Goal: Task Accomplishment & Management: Manage account settings

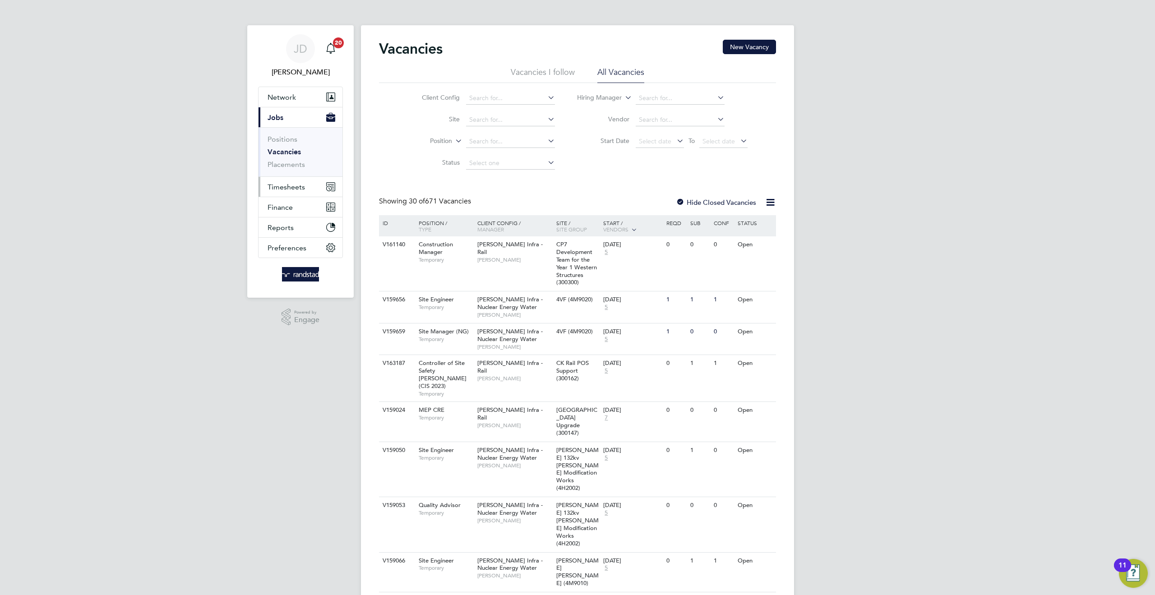
click at [296, 180] on button "Timesheets" at bounding box center [300, 187] width 84 height 20
click at [285, 163] on link "Timesheets" at bounding box center [285, 159] width 37 height 9
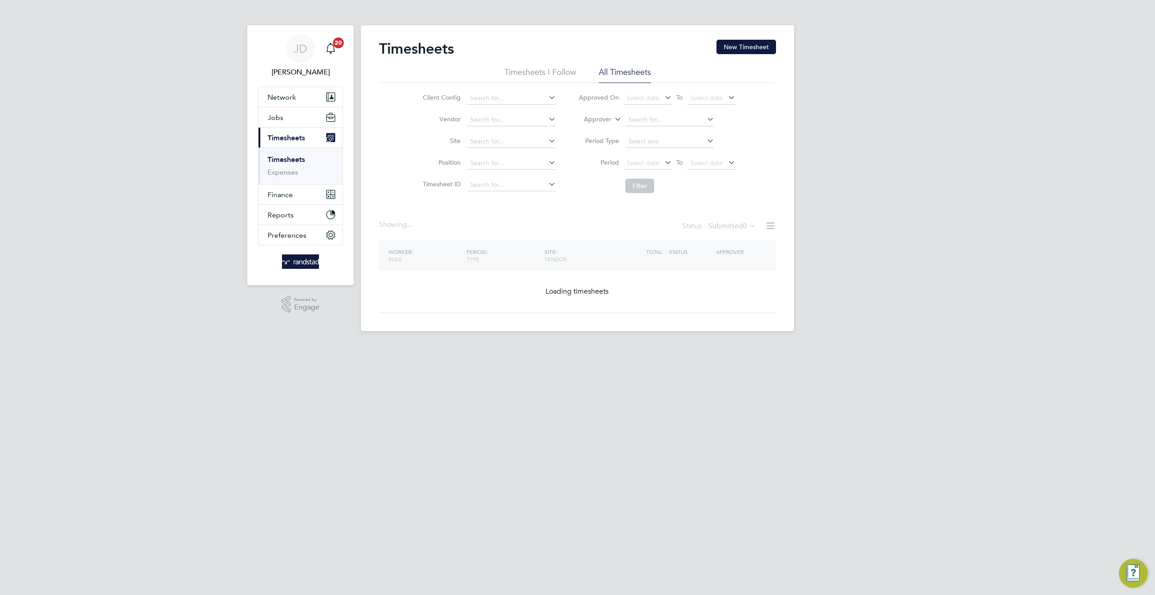
click at [612, 121] on icon at bounding box center [612, 117] width 0 height 8
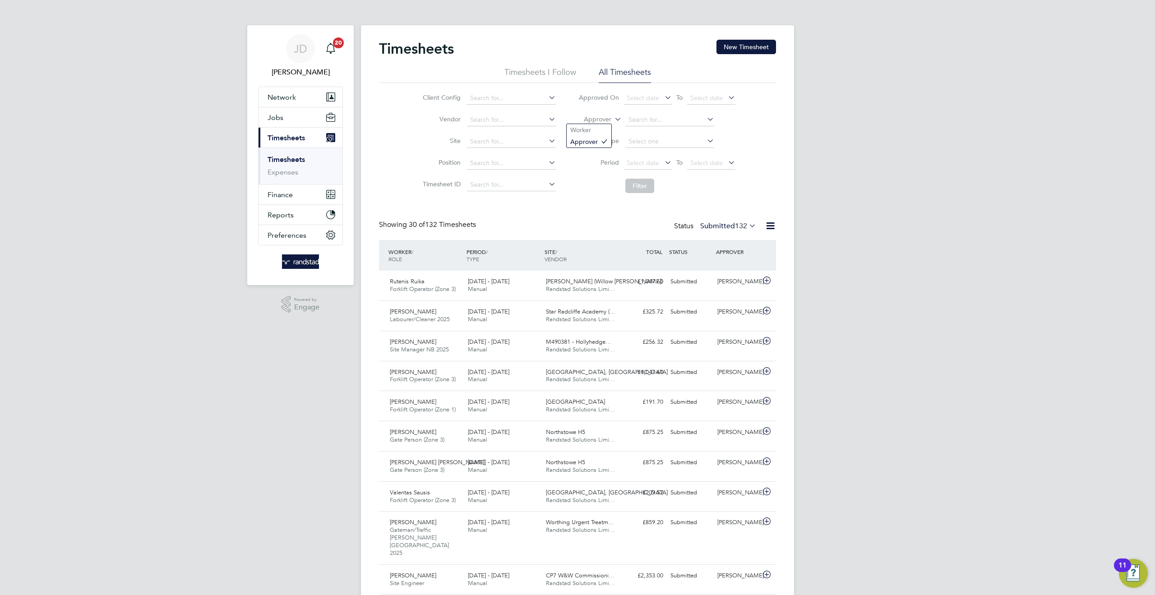
click at [612, 118] on icon at bounding box center [612, 117] width 0 height 8
click at [590, 126] on li "Worker" at bounding box center [588, 130] width 45 height 12
click at [643, 115] on input at bounding box center [669, 120] width 89 height 13
type input "Vladut Volonga"
click at [643, 184] on button "Filter" at bounding box center [639, 186] width 29 height 14
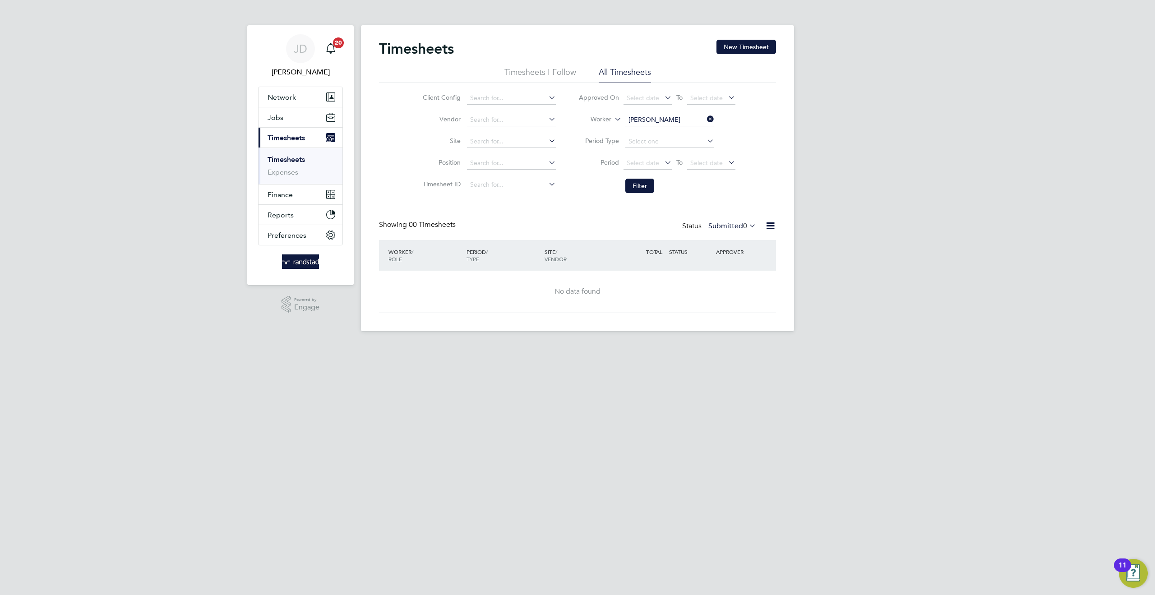
click at [747, 226] on icon at bounding box center [747, 225] width 0 height 13
click at [734, 239] on li "All" at bounding box center [725, 241] width 41 height 13
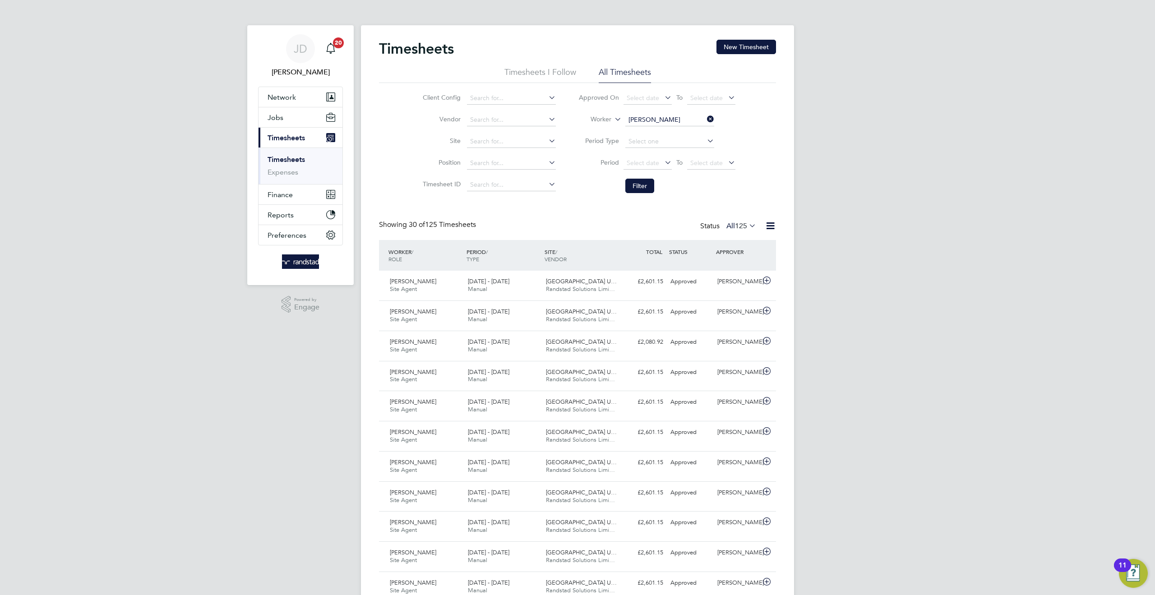
click at [660, 116] on input "Vladut Volonga" at bounding box center [669, 120] width 89 height 13
click at [640, 127] on li "Dan iel Elliott" at bounding box center [683, 132] width 118 height 12
type input "Daniel Elliott"
drag, startPoint x: 657, startPoint y: 192, endPoint x: 648, endPoint y: 187, distance: 10.5
click at [657, 192] on li "Filter" at bounding box center [657, 185] width 180 height 23
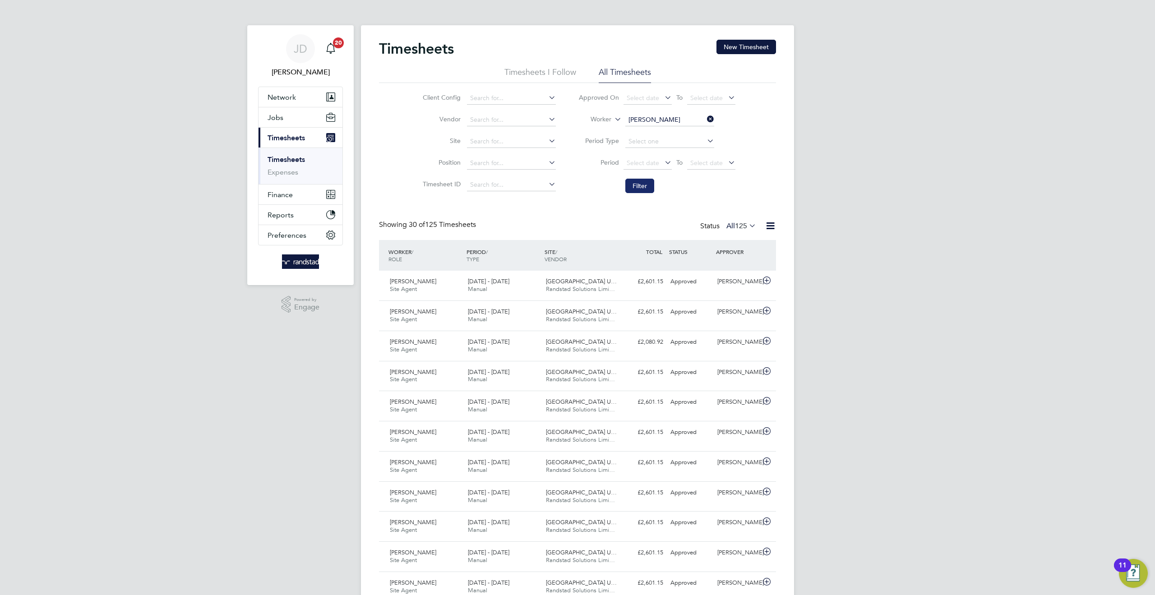
click at [648, 187] on button "Filter" at bounding box center [639, 186] width 29 height 14
drag, startPoint x: 709, startPoint y: 120, endPoint x: 681, endPoint y: 125, distance: 29.4
click at [705, 120] on icon at bounding box center [705, 119] width 0 height 13
click at [656, 123] on input at bounding box center [669, 120] width 89 height 13
click at [667, 130] on li "Marc Smith" at bounding box center [681, 132] width 114 height 12
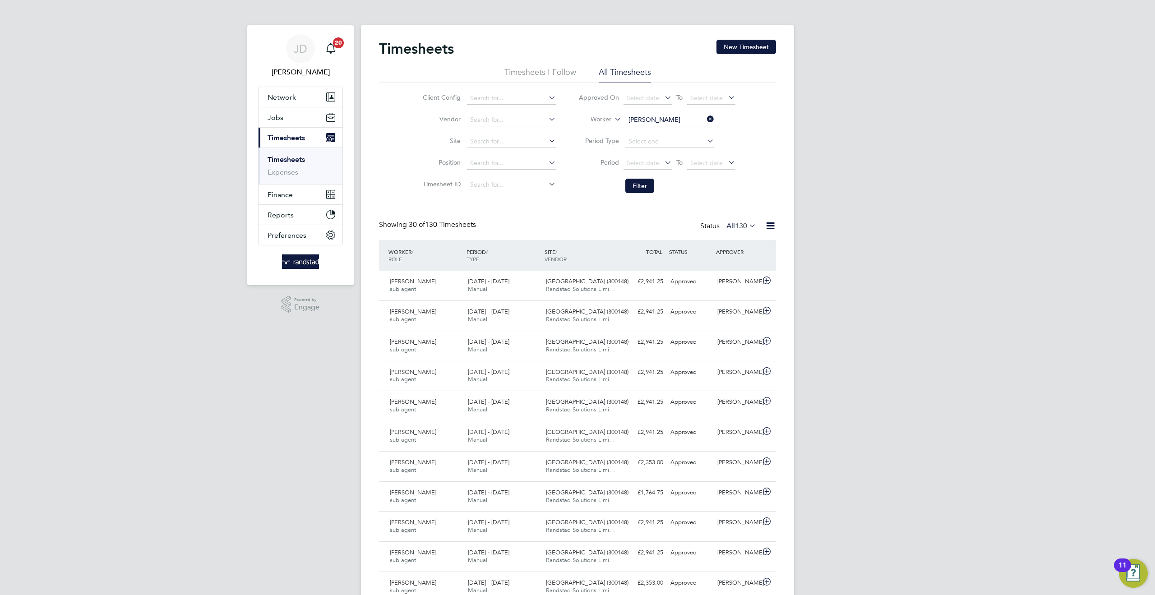
type input "Marc Smith"
click at [644, 180] on button "Filter" at bounding box center [639, 186] width 29 height 14
click at [714, 318] on div "Marc Smith MEP MAnager 16 - 22 Aug 2025 16 - 22 Aug 2025 Manual Beckton Depot (…" at bounding box center [577, 315] width 397 height 30
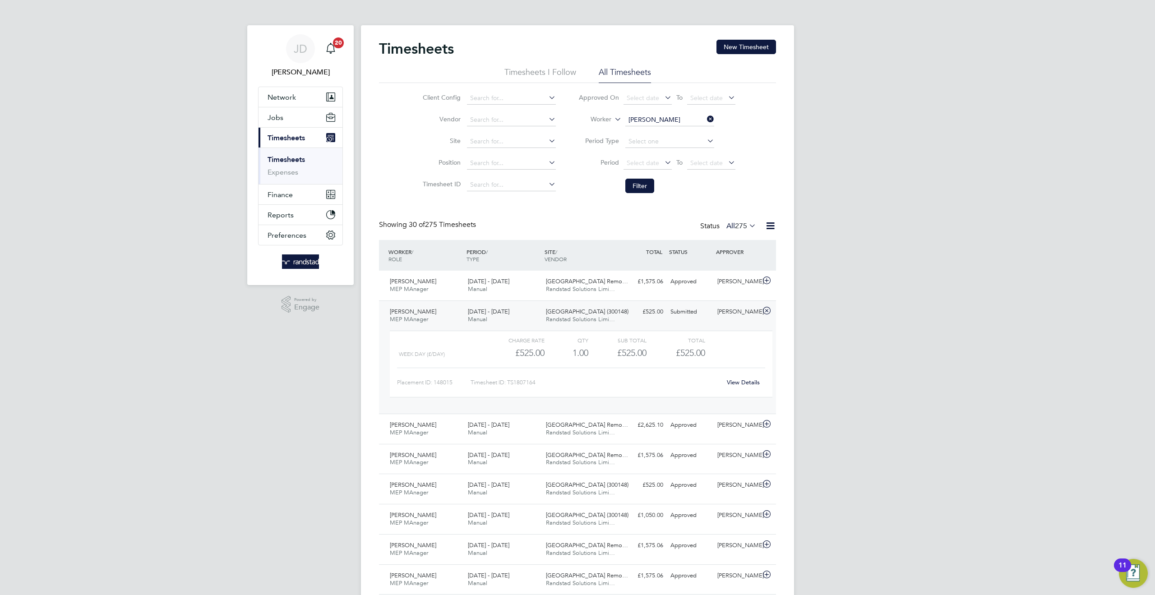
click at [743, 386] on link "View Details" at bounding box center [743, 382] width 33 height 8
click at [705, 120] on icon at bounding box center [705, 119] width 0 height 13
click at [476, 145] on input at bounding box center [511, 141] width 89 height 13
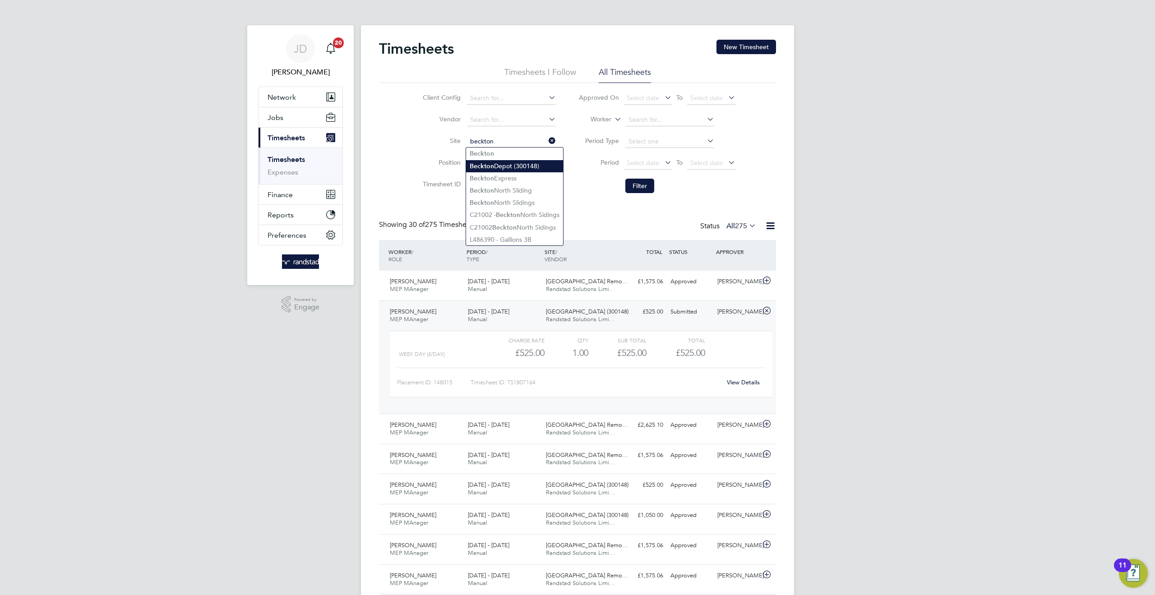
click at [502, 167] on li "Beckton Depot (300148)" at bounding box center [514, 166] width 97 height 12
type input "Beckton Depot (300148)"
click at [635, 182] on button "Filter" at bounding box center [639, 186] width 29 height 14
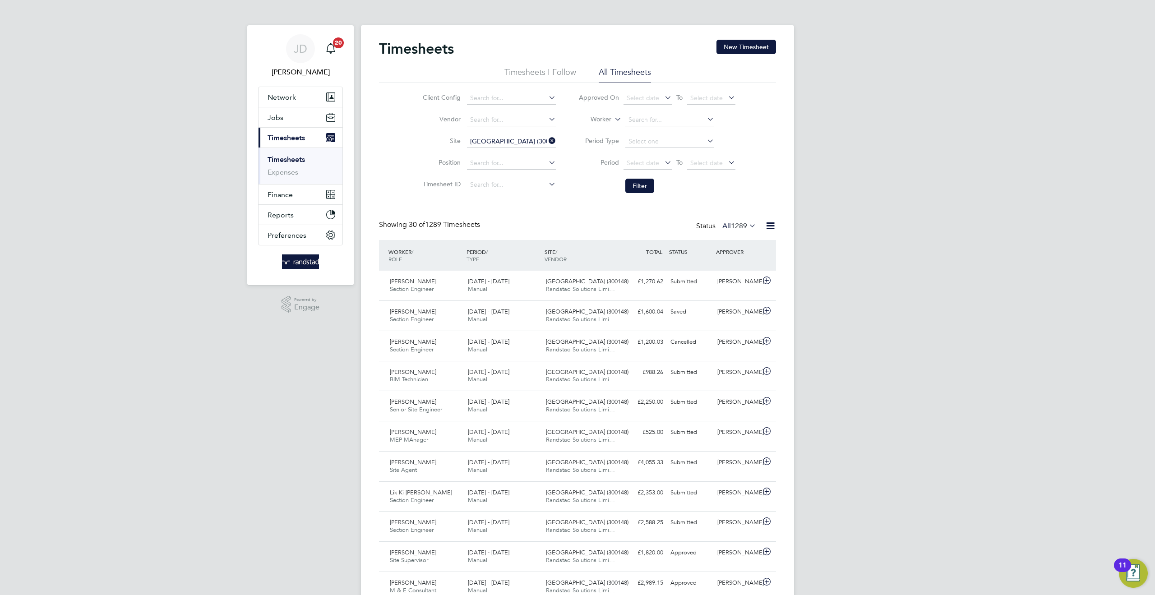
click at [726, 161] on icon at bounding box center [726, 162] width 0 height 13
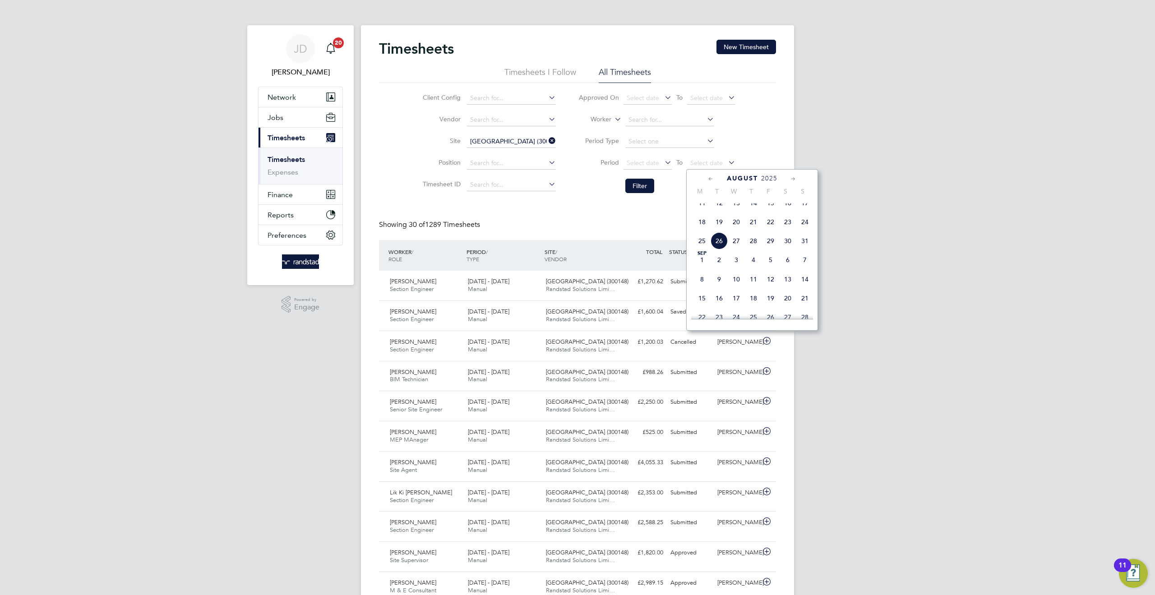
click at [773, 230] on span "22" at bounding box center [770, 221] width 17 height 17
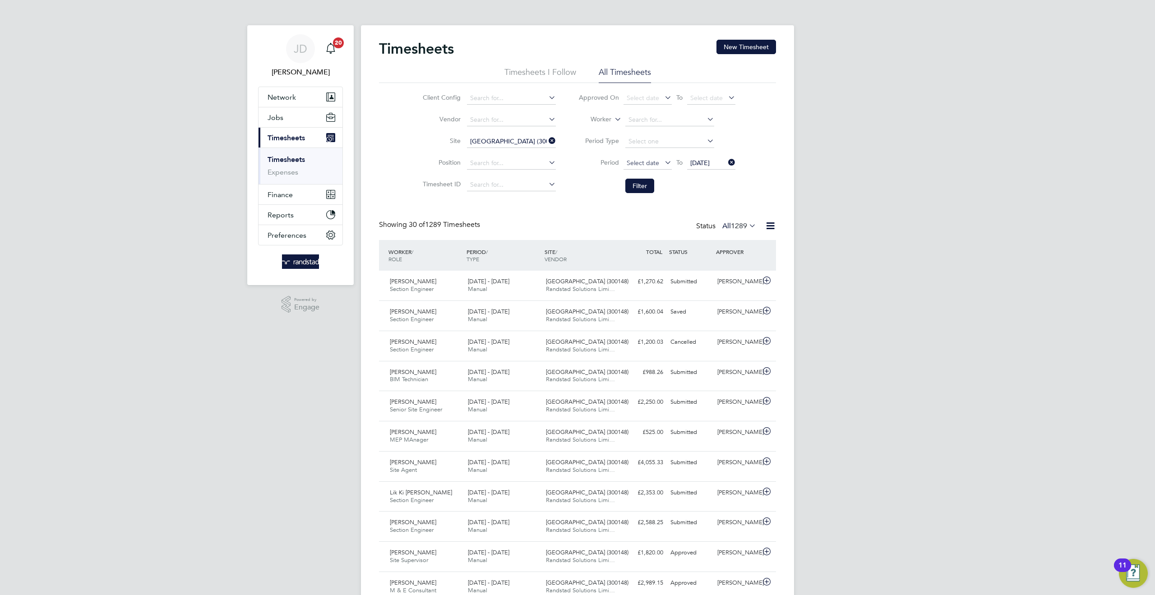
click at [643, 158] on span "Select date" at bounding box center [647, 163] width 48 height 12
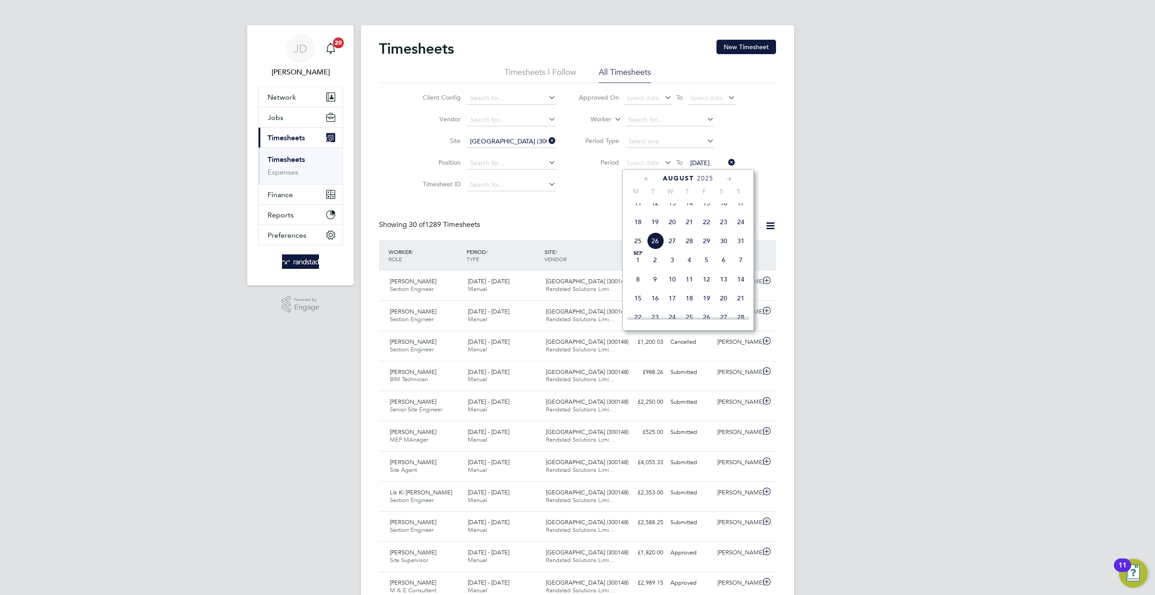
click at [723, 210] on span "16" at bounding box center [723, 202] width 17 height 17
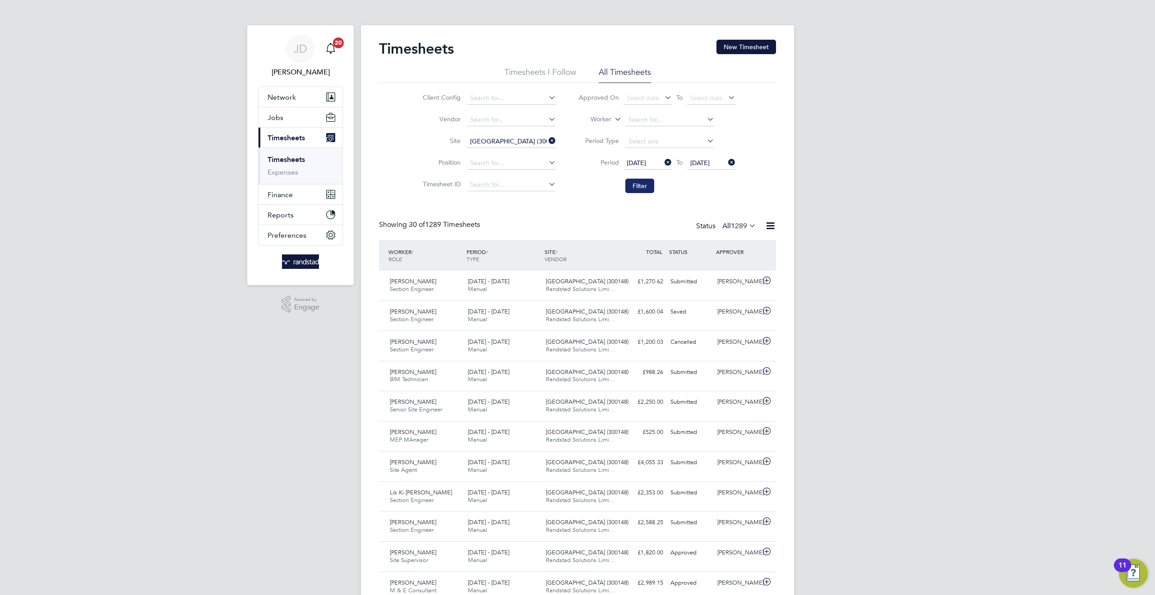
click at [645, 182] on button "Filter" at bounding box center [639, 186] width 29 height 14
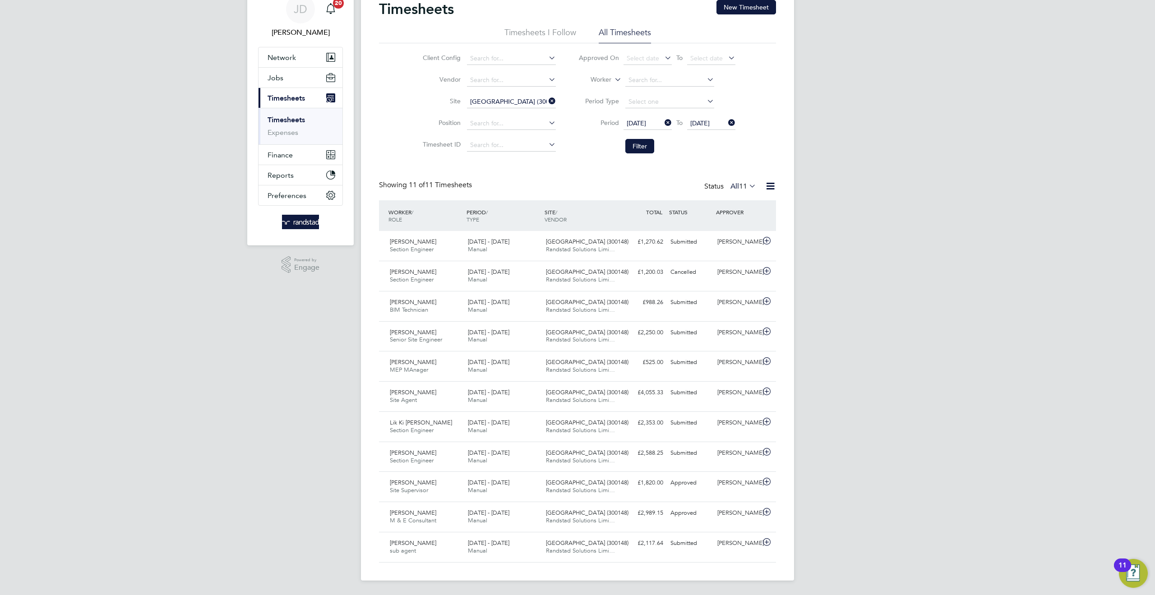
click at [547, 101] on icon at bounding box center [547, 101] width 0 height 13
click at [504, 102] on input at bounding box center [511, 102] width 89 height 13
click at [528, 110] on li "Colind ale Station Re-Development (300122)" at bounding box center [533, 114] width 134 height 12
type input "Colindale Station Re-Development (300122)"
click at [641, 145] on button "Filter" at bounding box center [639, 146] width 29 height 14
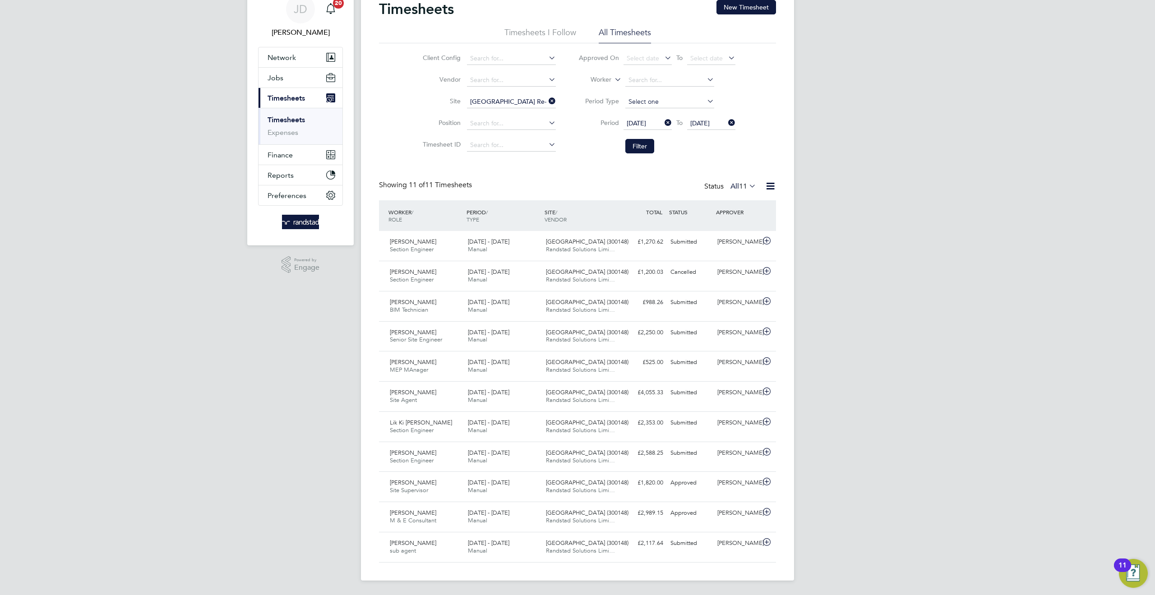
scroll to position [0, 0]
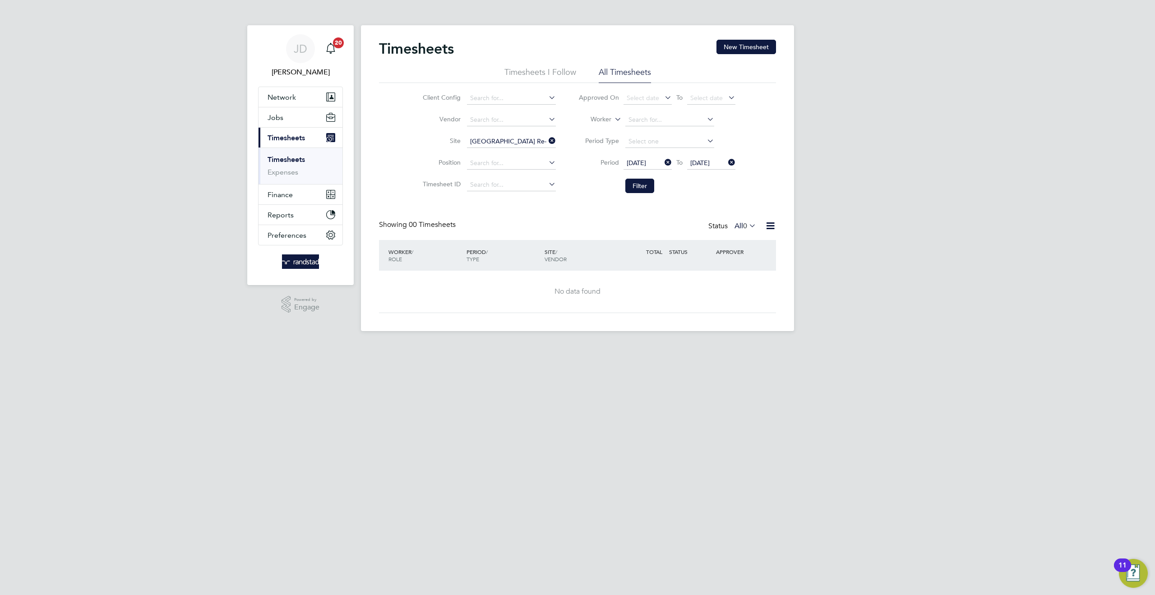
click at [547, 138] on icon at bounding box center [547, 140] width 0 height 13
click at [504, 139] on input at bounding box center [511, 141] width 89 height 13
click at [551, 167] on li "Colindale Station Remodelling (300156)" at bounding box center [532, 166] width 133 height 12
type input "Colindale Station Remodelling (300156)"
click at [641, 184] on button "Filter" at bounding box center [639, 186] width 29 height 14
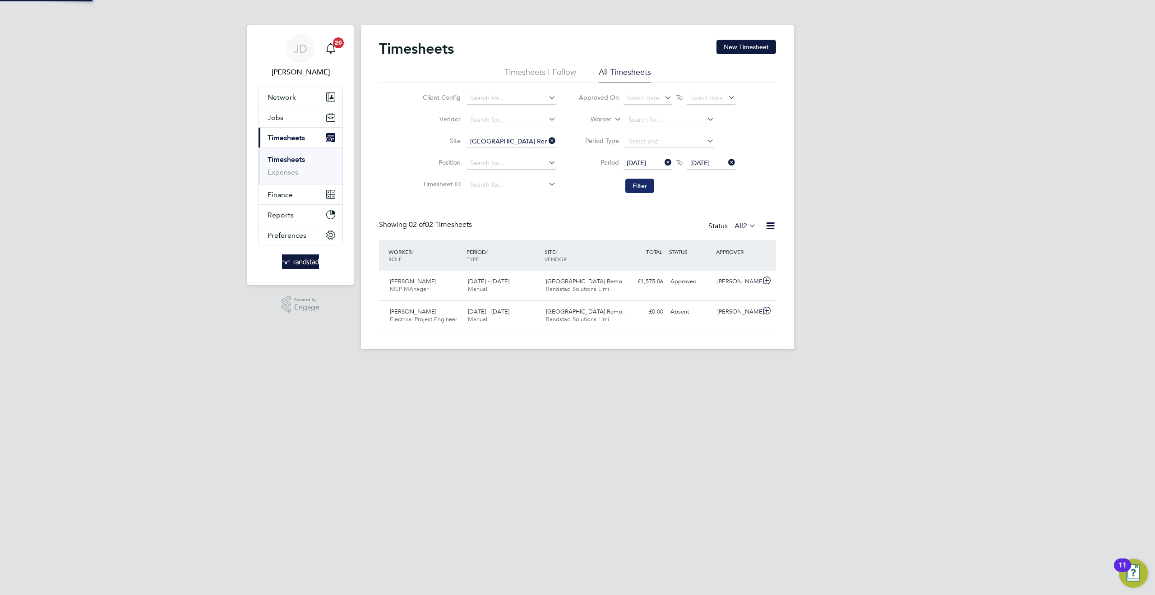
scroll to position [23, 78]
click at [547, 140] on icon at bounding box center [547, 140] width 0 height 13
click at [635, 118] on input at bounding box center [669, 120] width 89 height 13
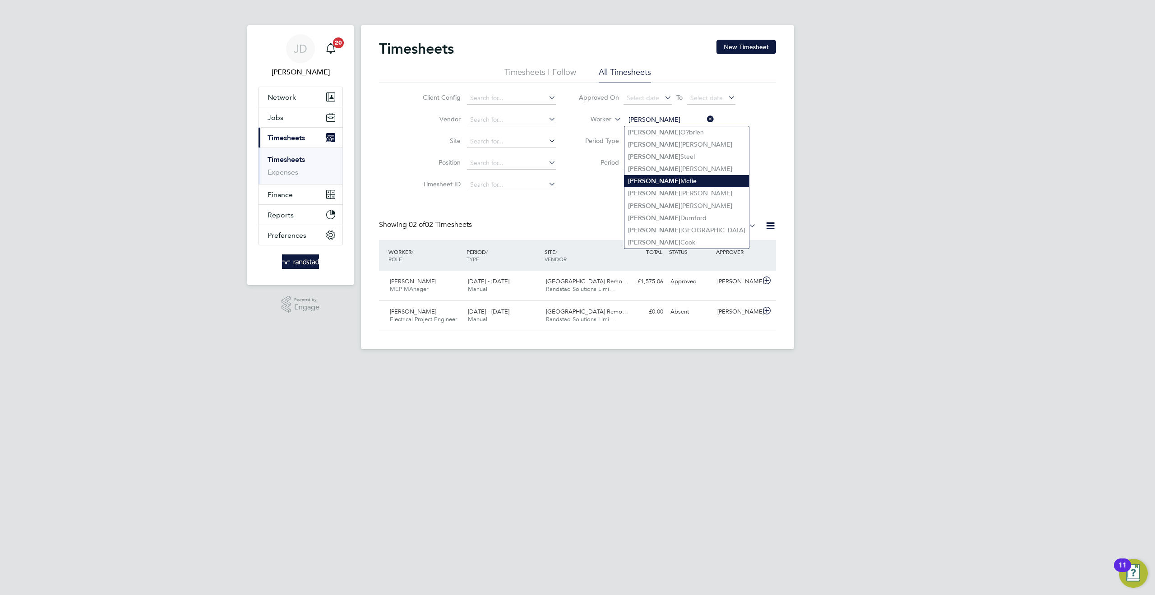
click at [651, 180] on li "Rory Mcfie" at bounding box center [686, 181] width 124 height 12
type input "Rory Mcfie"
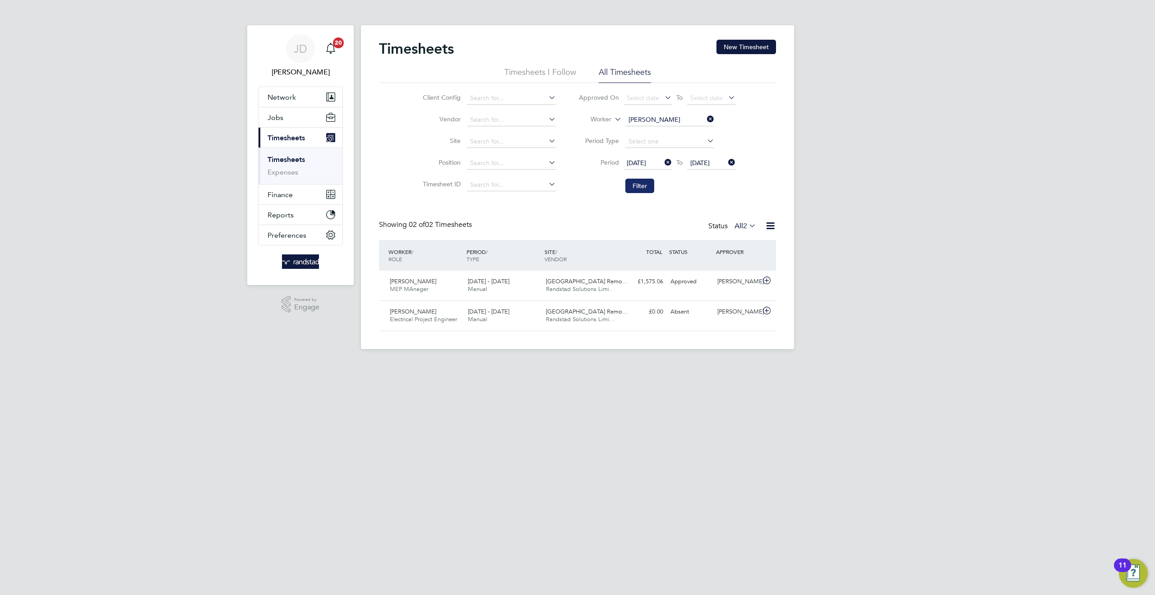
click at [640, 188] on button "Filter" at bounding box center [639, 186] width 29 height 14
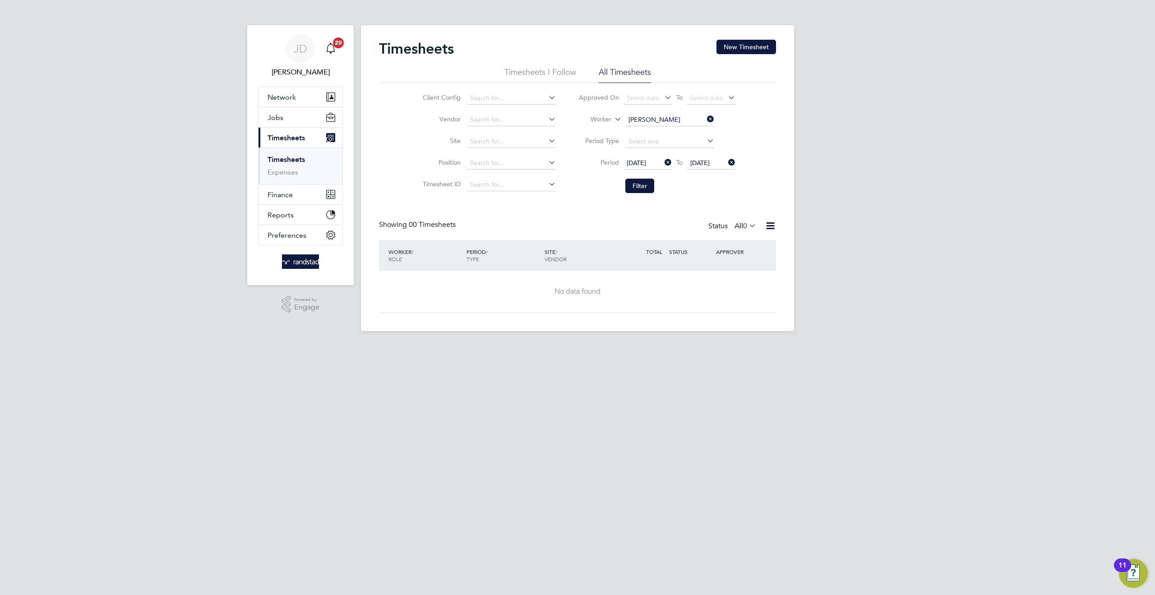
click at [663, 162] on icon at bounding box center [663, 162] width 0 height 13
click at [643, 185] on button "Filter" at bounding box center [639, 186] width 29 height 14
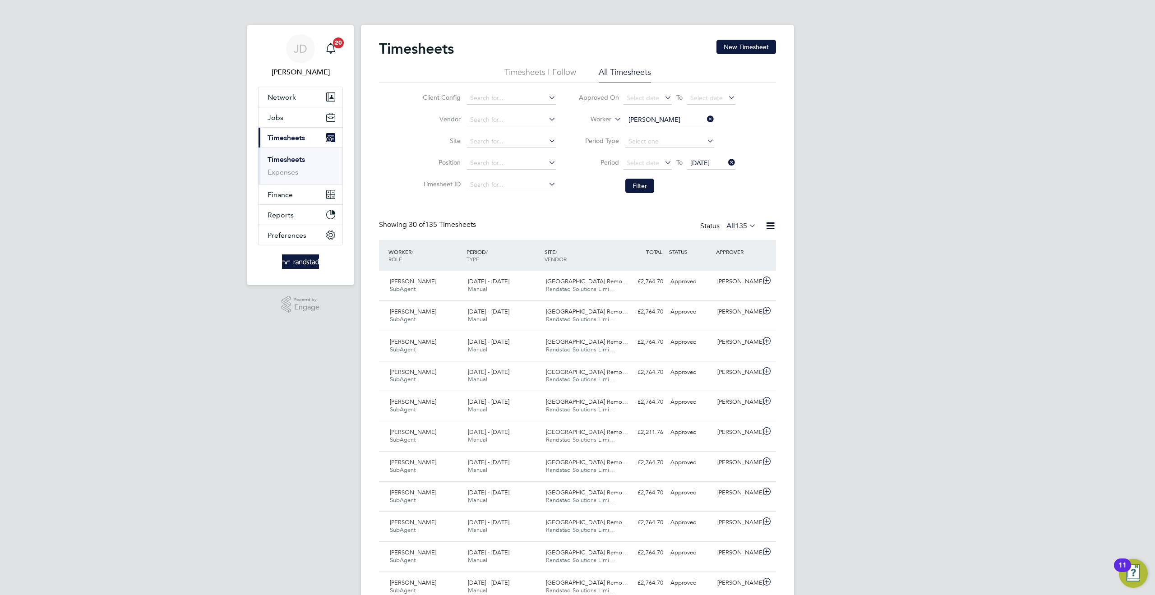
click at [705, 120] on icon at bounding box center [705, 119] width 0 height 13
click at [658, 123] on input at bounding box center [669, 120] width 89 height 13
click at [657, 143] on li "Johan Vos" at bounding box center [669, 144] width 90 height 12
type input "Johan Vos"
click at [643, 180] on button "Filter" at bounding box center [639, 186] width 29 height 14
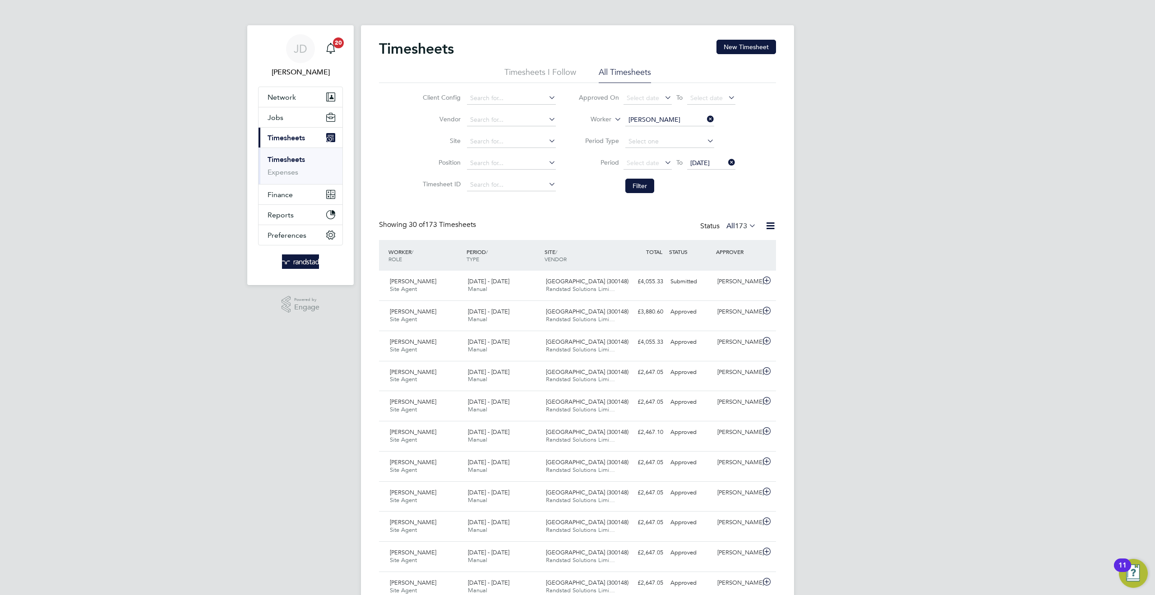
click at [705, 115] on icon at bounding box center [705, 119] width 0 height 13
click at [642, 121] on input at bounding box center [669, 120] width 89 height 13
type input "Vladut Volonga"
click at [640, 184] on button "Filter" at bounding box center [639, 186] width 29 height 14
click at [705, 118] on icon at bounding box center [705, 119] width 0 height 13
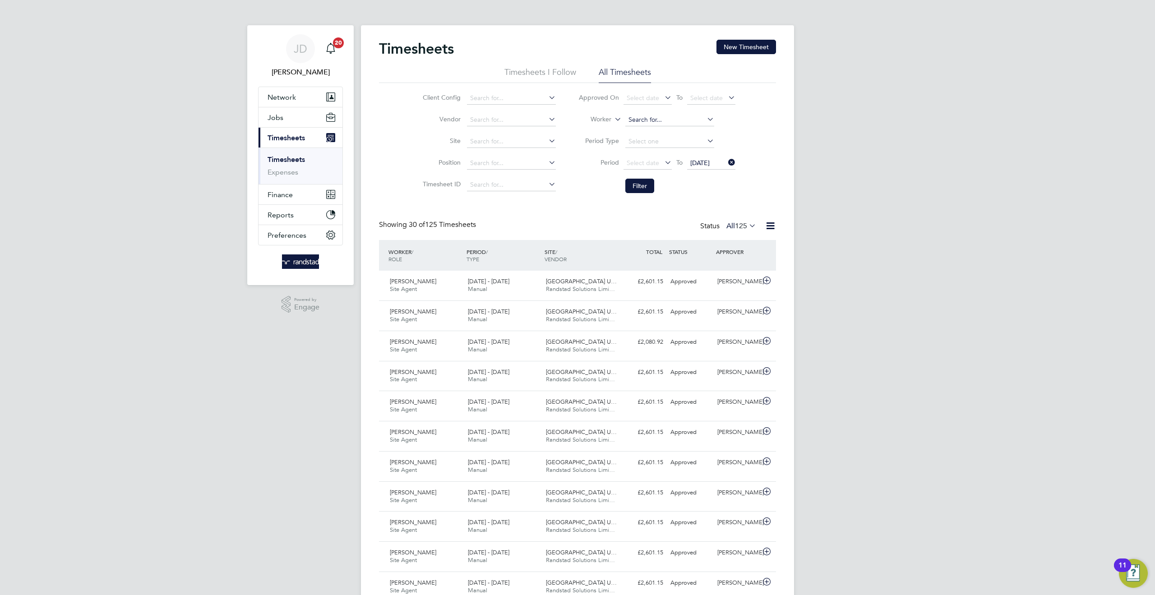
click at [647, 117] on input at bounding box center [669, 120] width 89 height 13
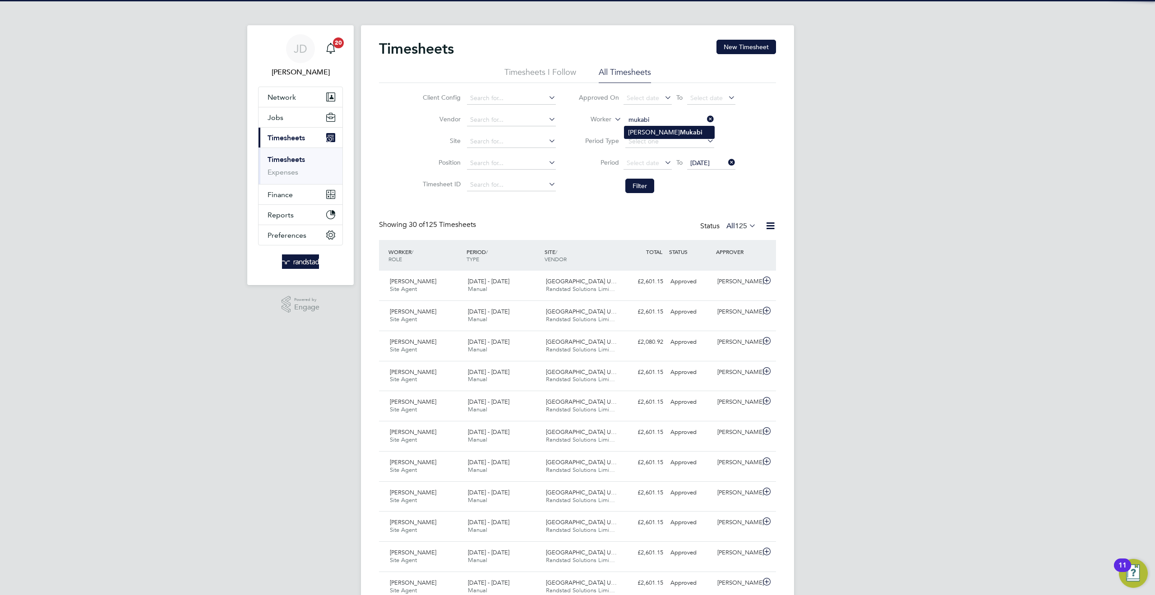
click at [680, 131] on b "Mukabi" at bounding box center [691, 133] width 23 height 8
type input "Patrick Mukabi"
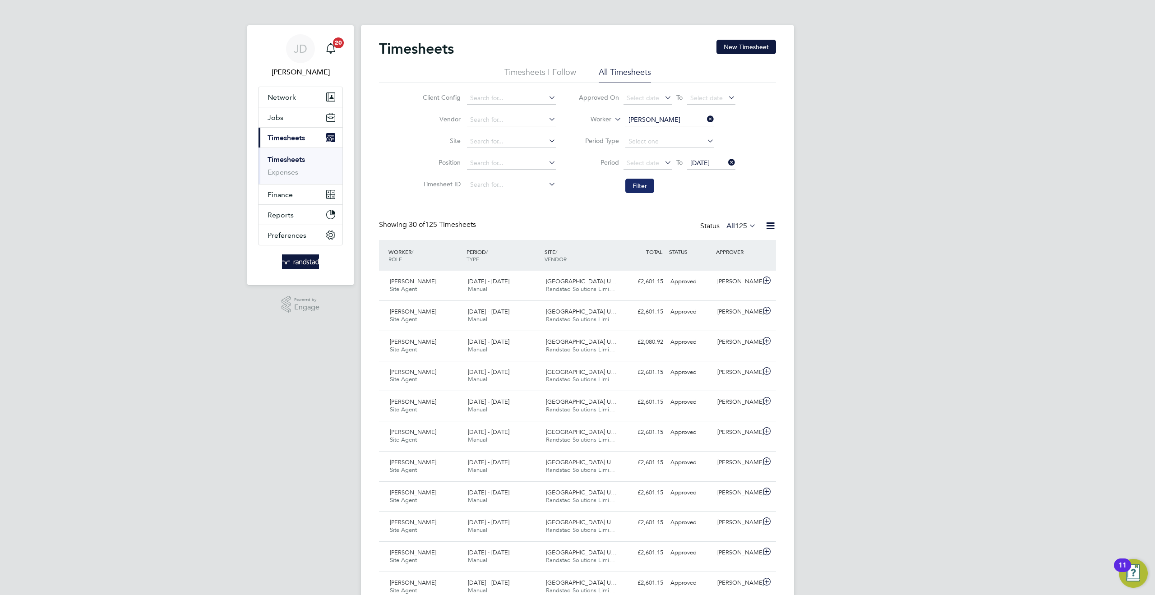
click at [639, 186] on button "Filter" at bounding box center [639, 186] width 29 height 14
drag, startPoint x: 710, startPoint y: 118, endPoint x: 666, endPoint y: 116, distance: 44.7
click at [705, 116] on icon at bounding box center [705, 119] width 0 height 13
drag, startPoint x: 655, startPoint y: 116, endPoint x: 646, endPoint y: 117, distance: 9.6
click at [655, 116] on input at bounding box center [669, 120] width 89 height 13
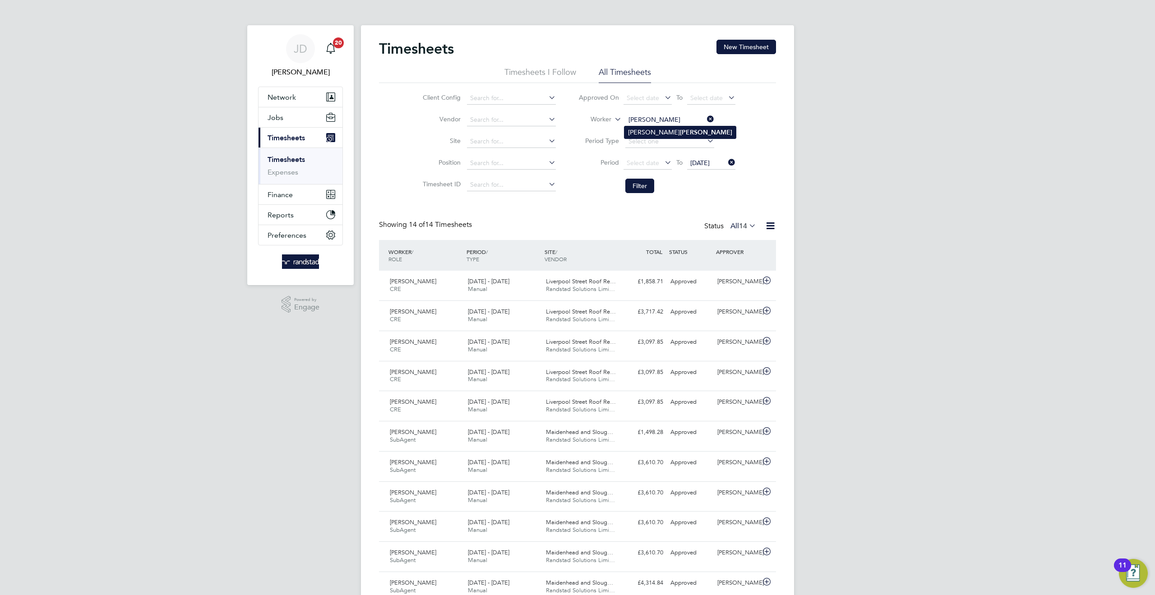
click at [645, 130] on li "Thomas Bonnett" at bounding box center [679, 132] width 111 height 12
type input "Thomas Bonnett"
click at [641, 180] on button "Filter" at bounding box center [639, 186] width 29 height 14
drag, startPoint x: 709, startPoint y: 119, endPoint x: 677, endPoint y: 119, distance: 32.0
click at [705, 119] on icon at bounding box center [705, 119] width 0 height 13
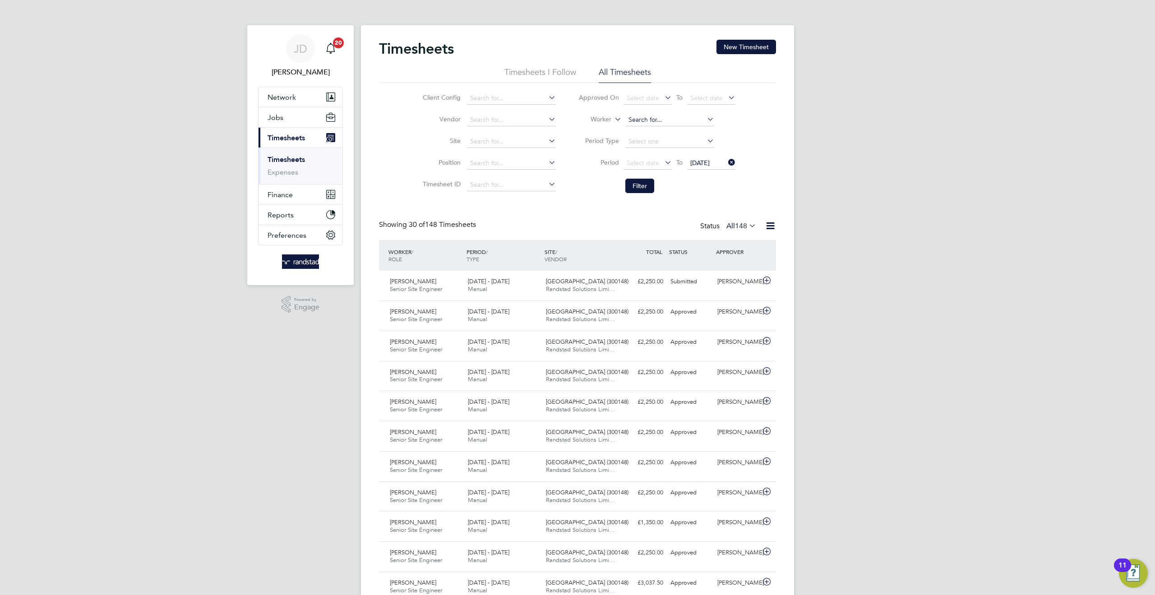
click at [675, 118] on input at bounding box center [669, 120] width 89 height 13
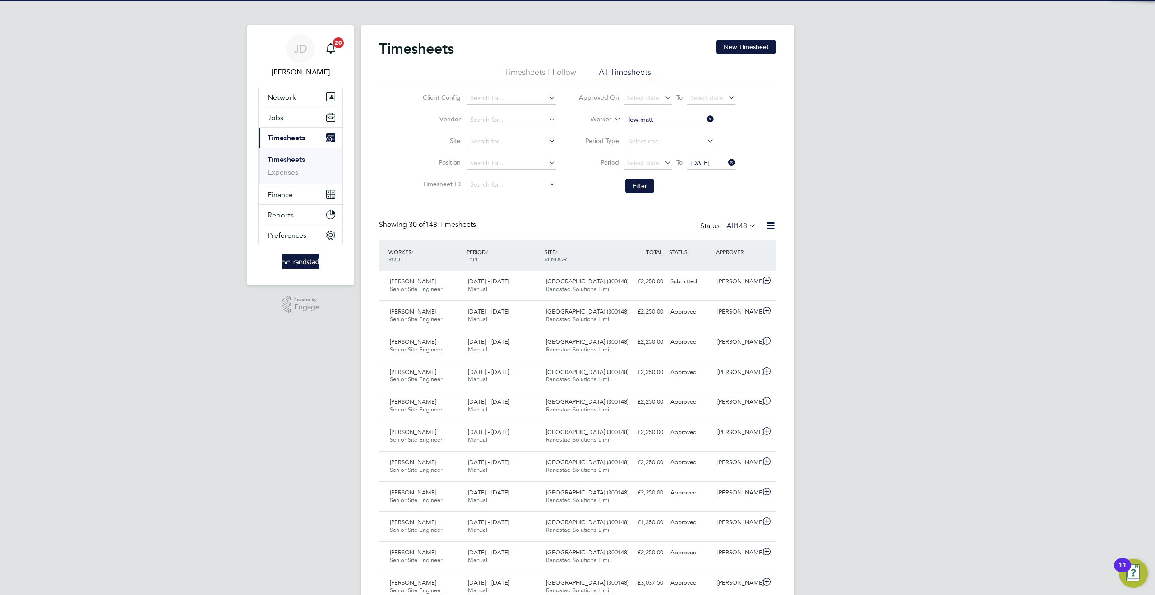
click at [648, 130] on li "Matt hew Low" at bounding box center [669, 132] width 90 height 12
type input "Matthew Low"
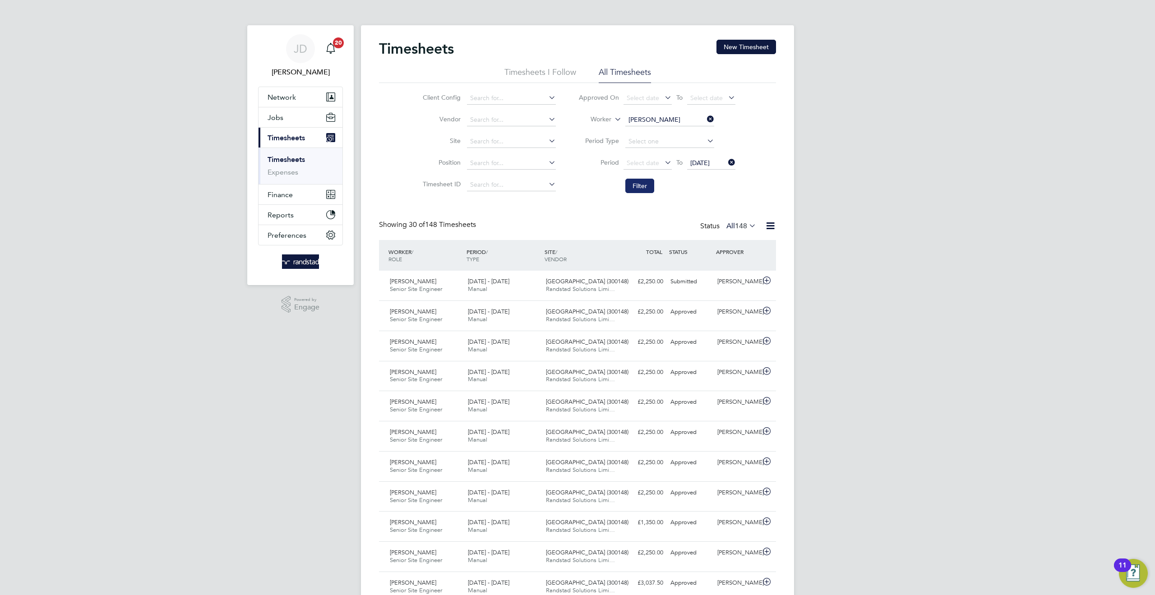
click at [644, 189] on button "Filter" at bounding box center [639, 186] width 29 height 14
click at [705, 117] on icon at bounding box center [705, 119] width 0 height 13
click at [662, 120] on input at bounding box center [669, 120] width 89 height 13
drag, startPoint x: 652, startPoint y: 117, endPoint x: 611, endPoint y: 116, distance: 41.5
click at [611, 116] on li "Worker mallon" at bounding box center [657, 120] width 180 height 22
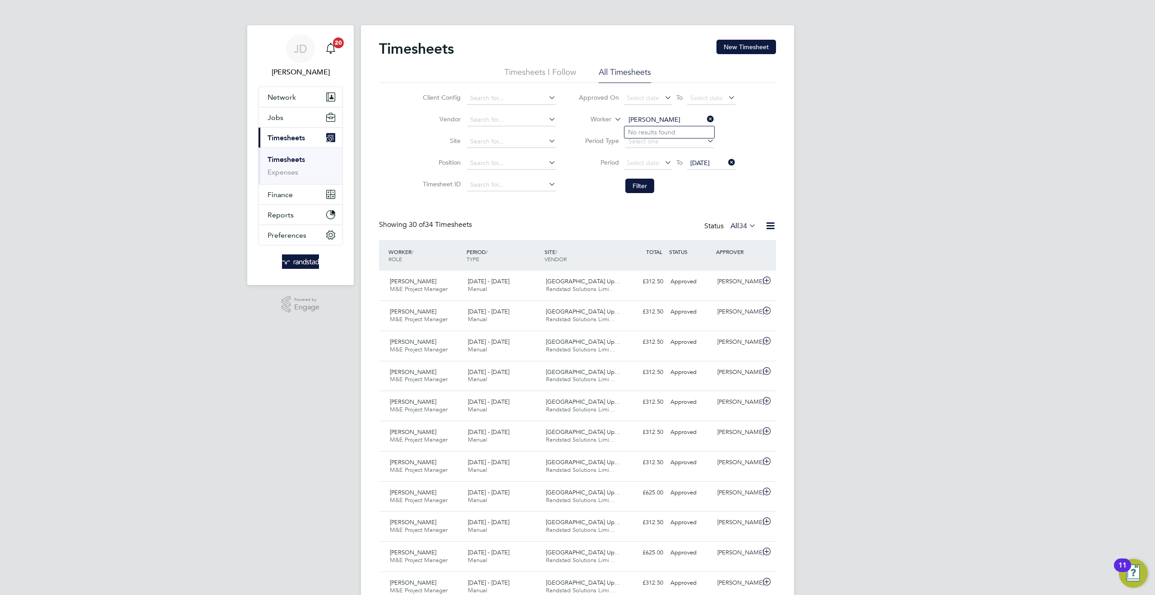
type input "mallon"
click at [705, 118] on icon at bounding box center [705, 119] width 0 height 13
click at [633, 118] on input at bounding box center [669, 120] width 89 height 13
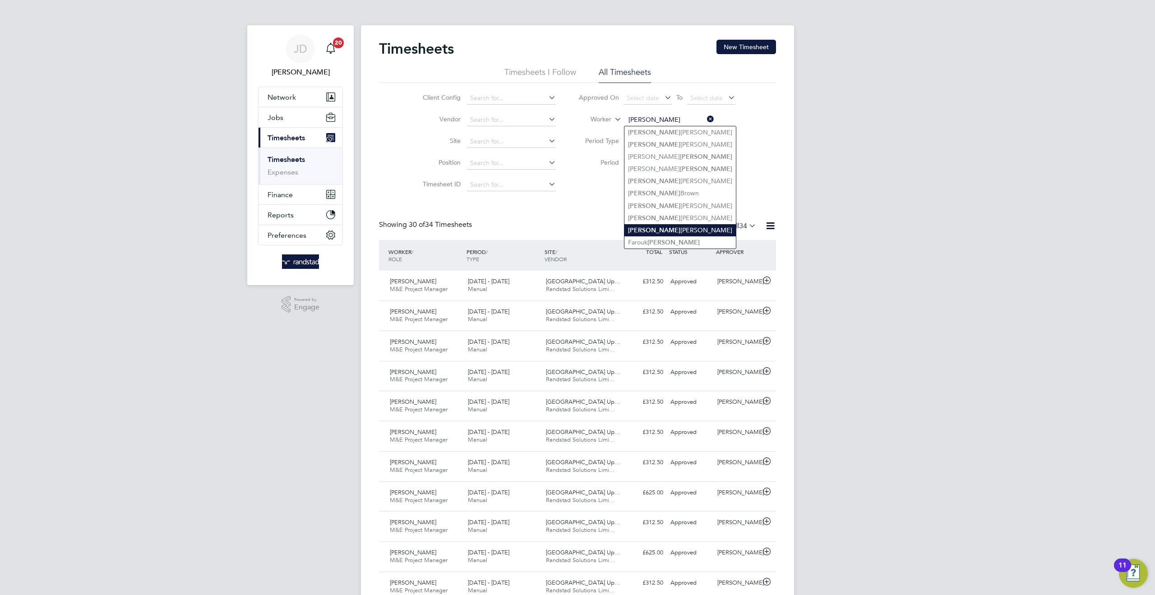
click at [671, 227] on li "Arthur Philip Mallon" at bounding box center [679, 230] width 111 height 12
type input "[PERSON_NAME]"
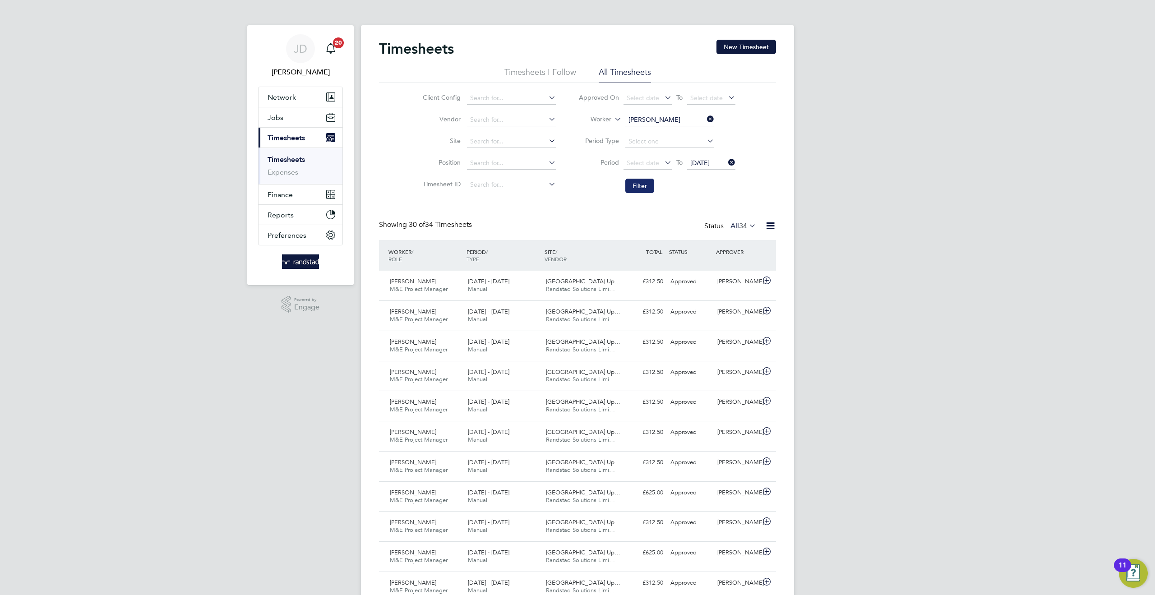
click at [643, 180] on button "Filter" at bounding box center [639, 186] width 29 height 14
drag, startPoint x: 711, startPoint y: 118, endPoint x: 674, endPoint y: 120, distance: 36.6
click at [705, 118] on icon at bounding box center [705, 119] width 0 height 13
click at [668, 120] on input at bounding box center [669, 120] width 89 height 13
click at [680, 154] on b "Laing" at bounding box center [706, 157] width 52 height 8
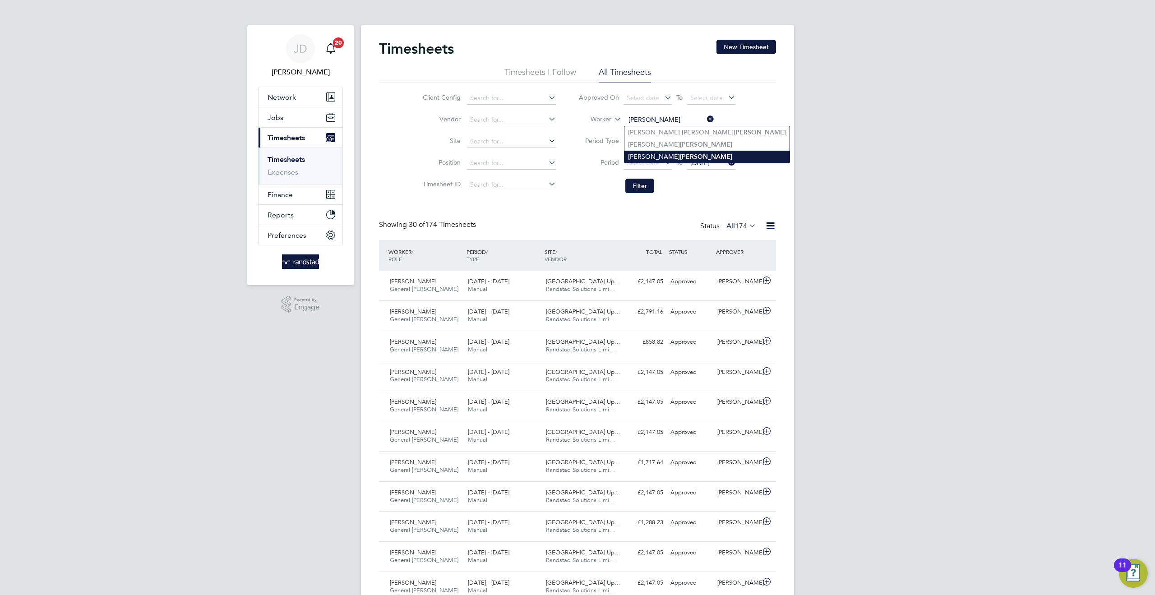
type input "Cody Laing"
click at [642, 187] on button "Filter" at bounding box center [639, 186] width 29 height 14
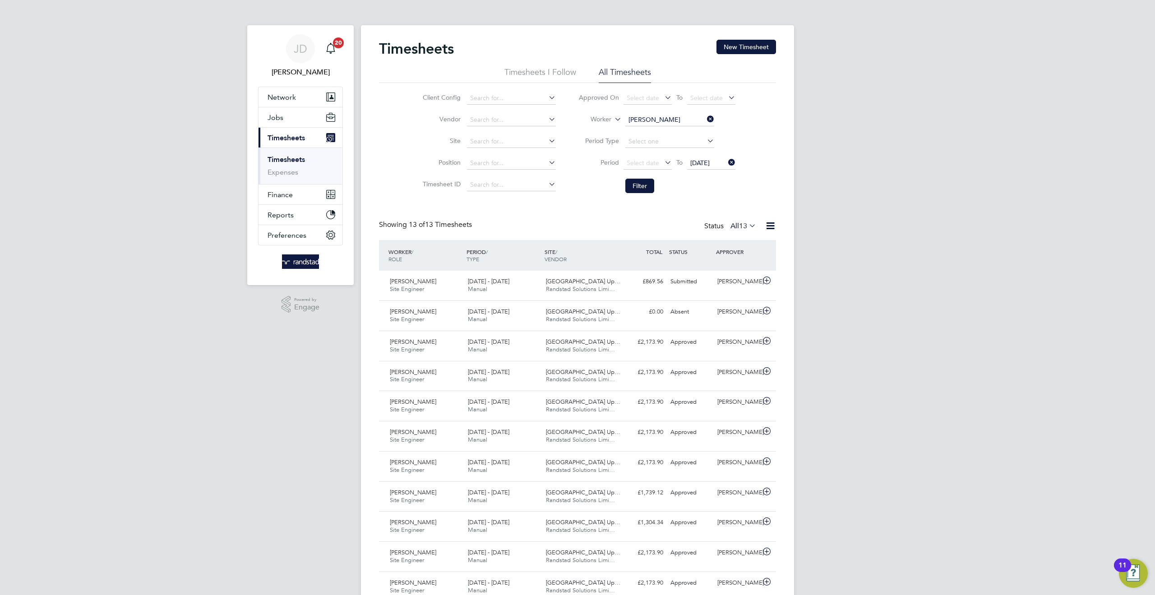
click at [705, 118] on icon at bounding box center [705, 119] width 0 height 13
click at [490, 142] on input at bounding box center [511, 141] width 89 height 13
click at [538, 236] on li "Surrey Quays Station Upgrade (300147)" at bounding box center [549, 236] width 167 height 12
type input "Surrey Quays Station Upgrade (300147)"
click at [636, 187] on button "Filter" at bounding box center [639, 186] width 29 height 14
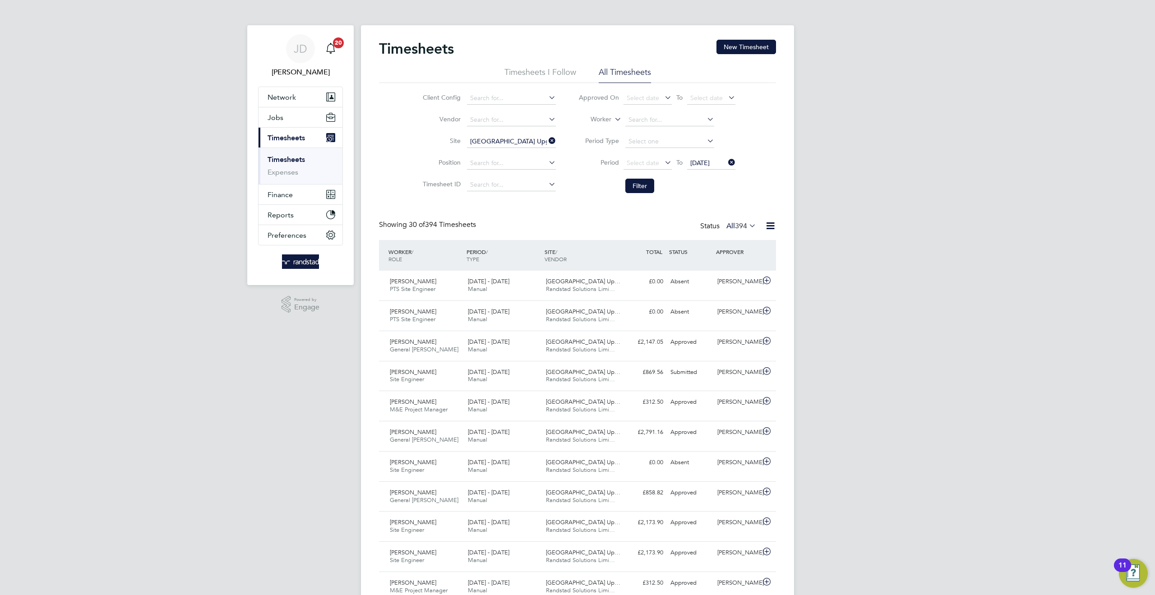
click at [547, 140] on icon at bounding box center [547, 140] width 0 height 13
click at [484, 142] on input at bounding box center [511, 141] width 89 height 13
type input "s"
click at [516, 157] on li "Surrey Quays Station Upgrade (300147)" at bounding box center [548, 154] width 165 height 12
type input "Surrey Quays Station Upgrade (300147)"
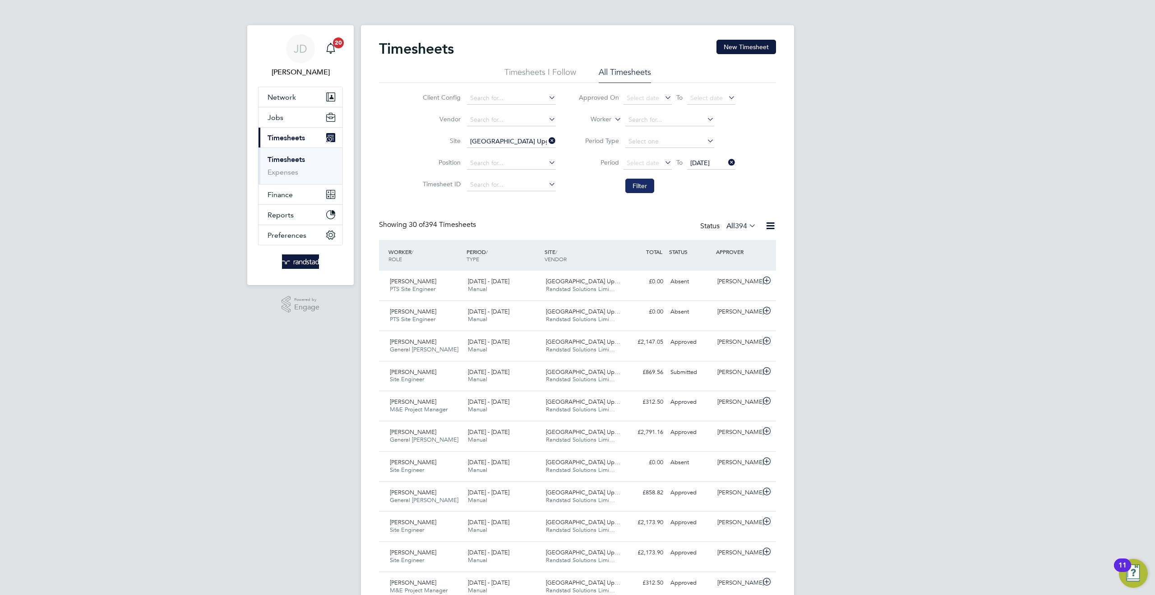
click at [644, 187] on button "Filter" at bounding box center [639, 186] width 29 height 14
click at [641, 163] on span "Select date" at bounding box center [642, 163] width 32 height 8
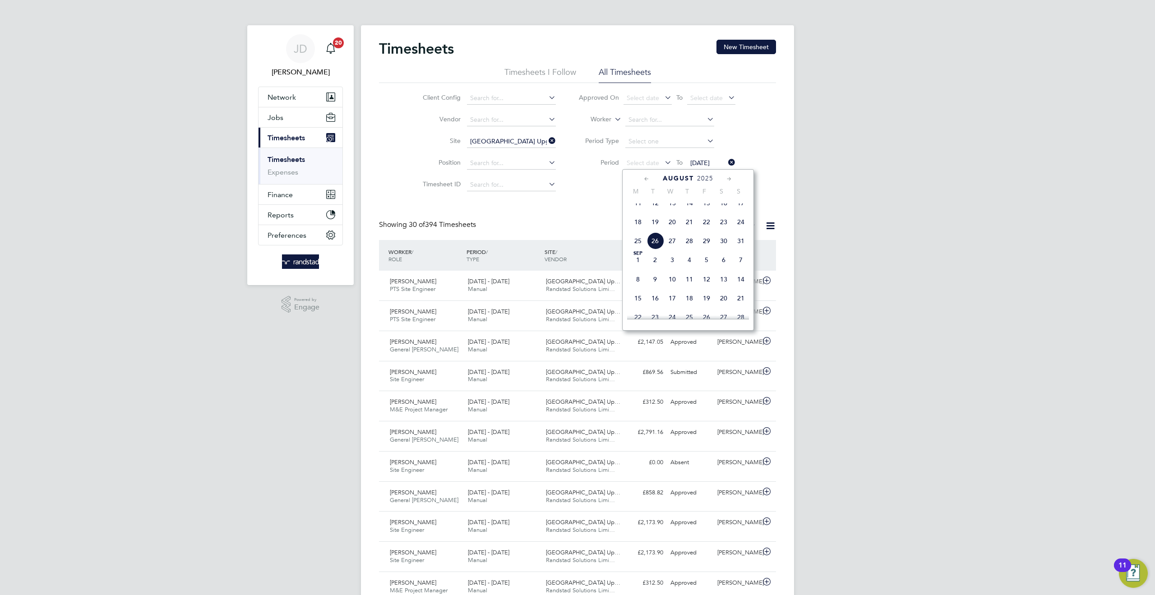
click at [726, 209] on span "16" at bounding box center [723, 202] width 17 height 17
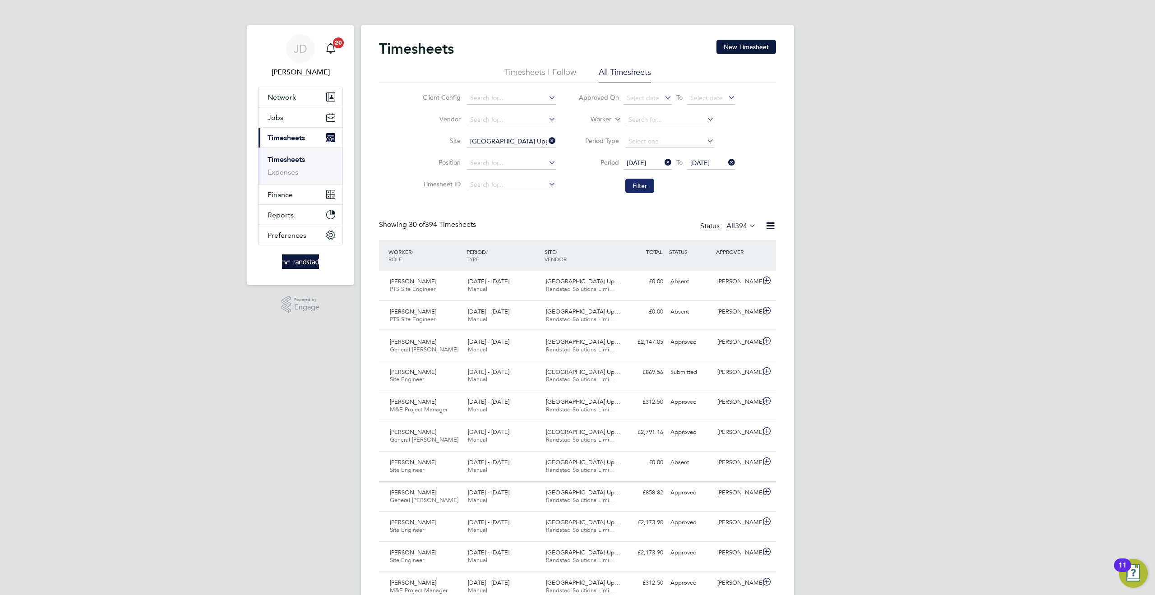
click at [641, 186] on button "Filter" at bounding box center [639, 186] width 29 height 14
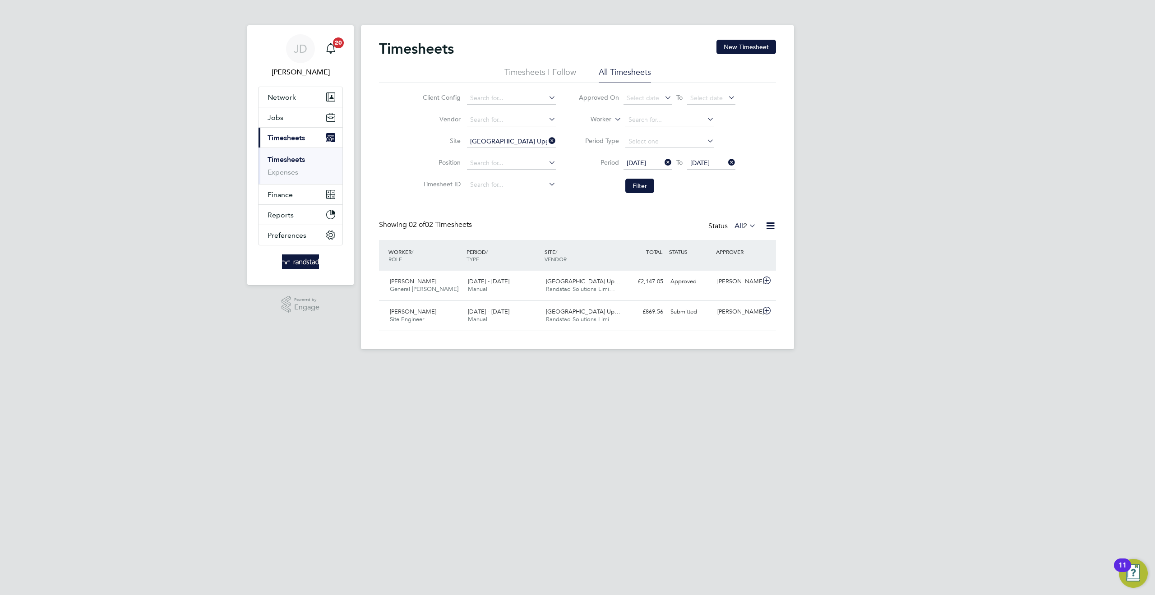
click at [547, 138] on icon at bounding box center [547, 140] width 0 height 13
click at [502, 143] on input at bounding box center [511, 141] width 89 height 13
type input "s"
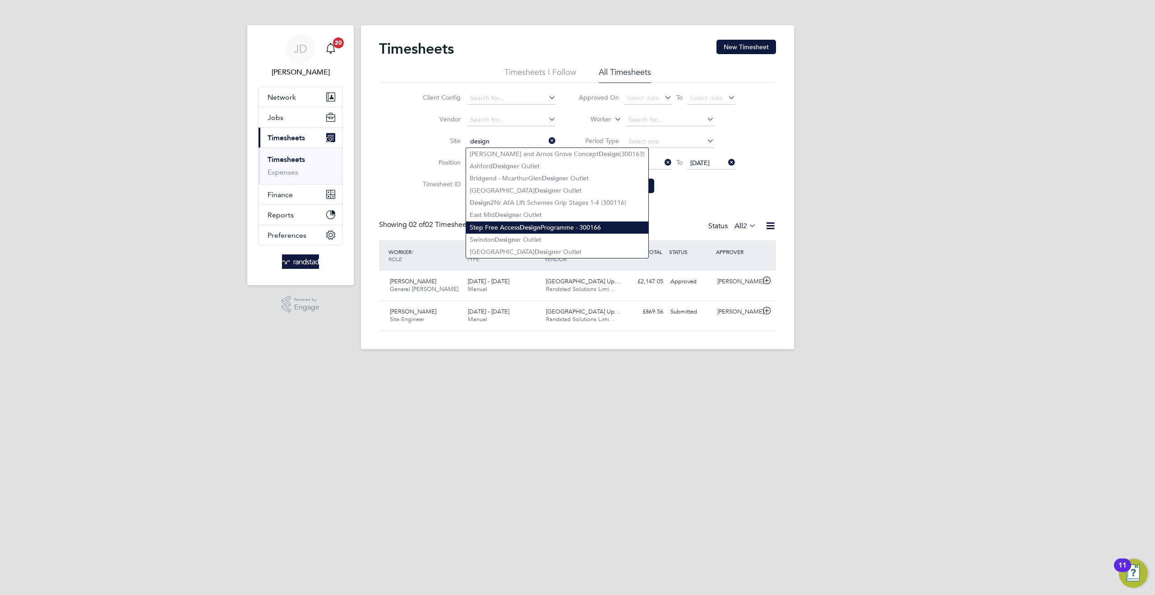
click at [557, 226] on li "Step Free Access Design Programme - 300166" at bounding box center [557, 227] width 182 height 12
type input "Step Free Access Design Programme - 300166"
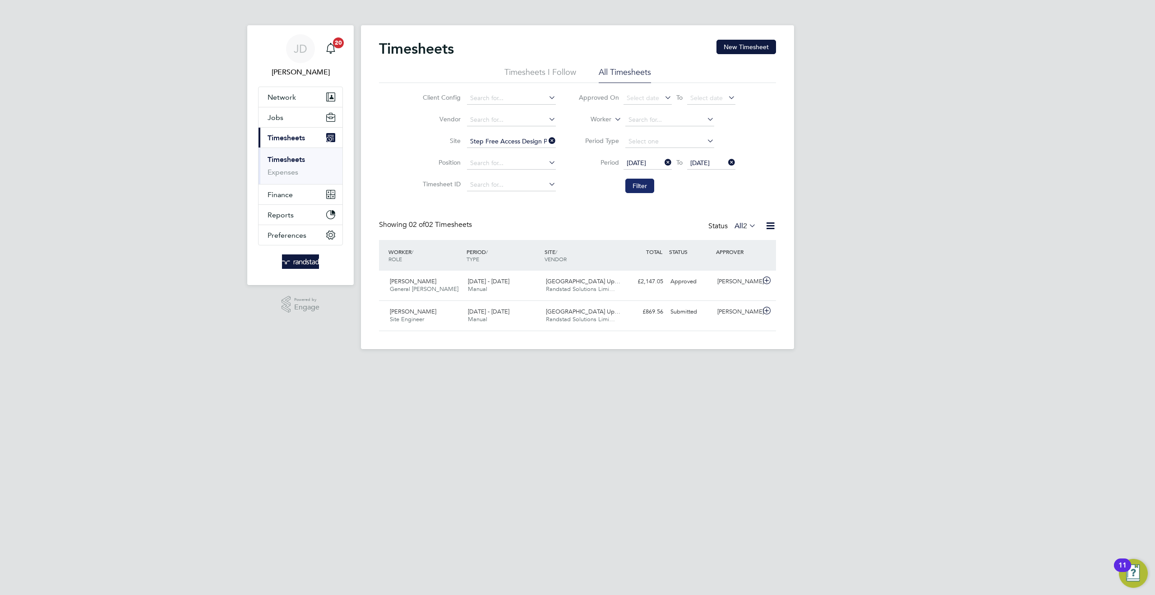
click at [644, 188] on button "Filter" at bounding box center [639, 186] width 29 height 14
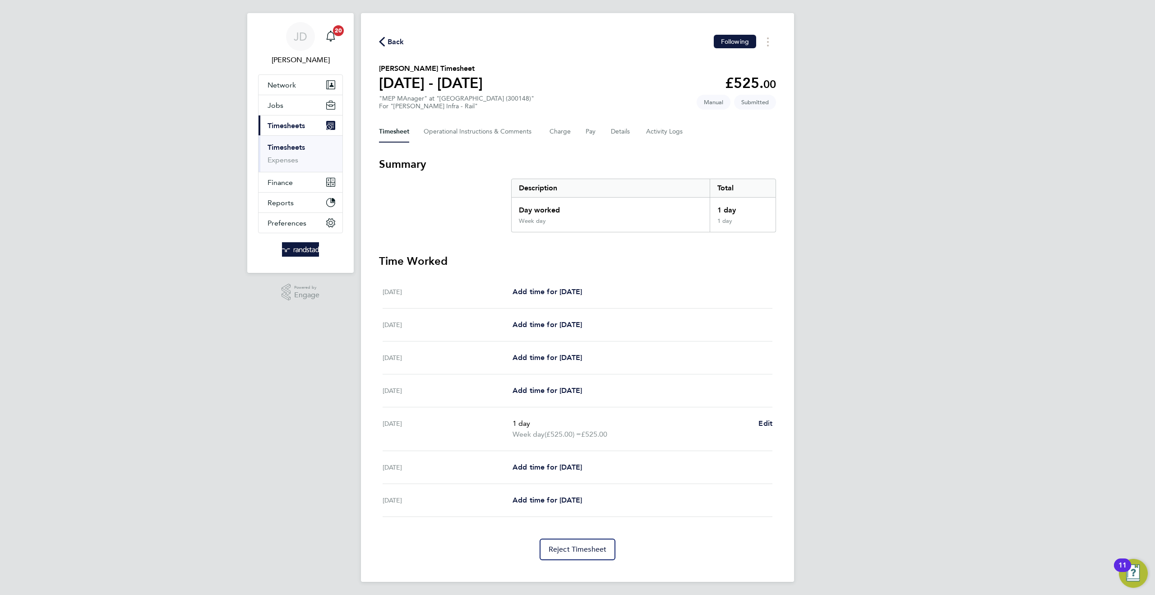
scroll to position [14, 0]
click at [624, 128] on button "Details" at bounding box center [621, 131] width 21 height 22
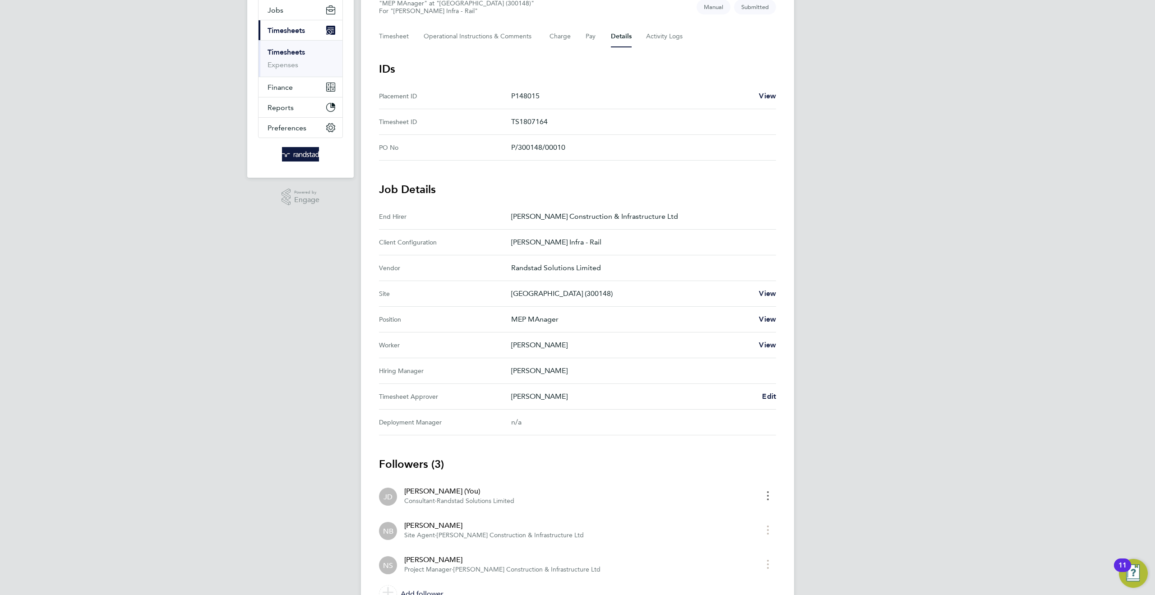
scroll to position [110, 0]
click at [768, 393] on span "Edit" at bounding box center [769, 394] width 14 height 9
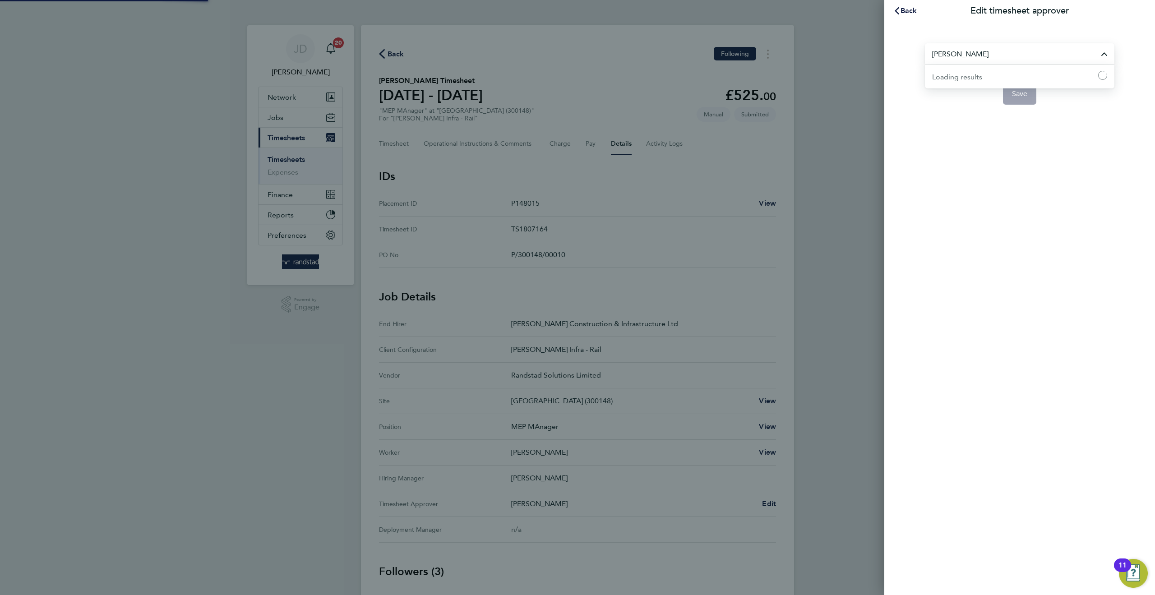
click at [970, 55] on input "[PERSON_NAME]" at bounding box center [1019, 53] width 189 height 21
type input "blow"
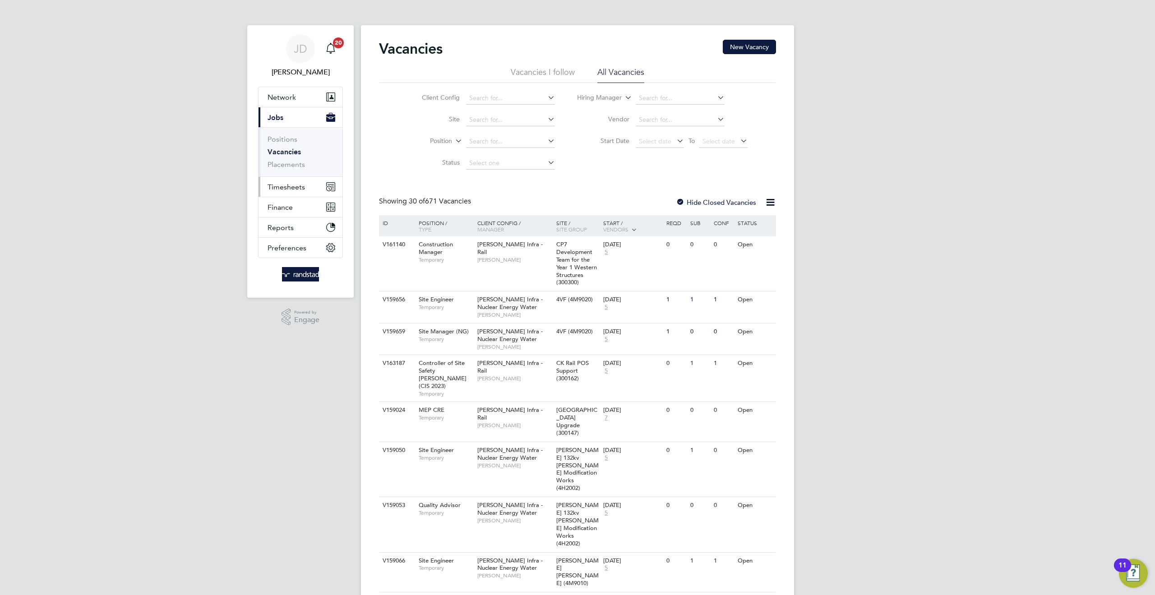
click at [296, 186] on span "Timesheets" at bounding box center [285, 187] width 37 height 9
click at [296, 161] on link "Timesheets" at bounding box center [285, 159] width 37 height 9
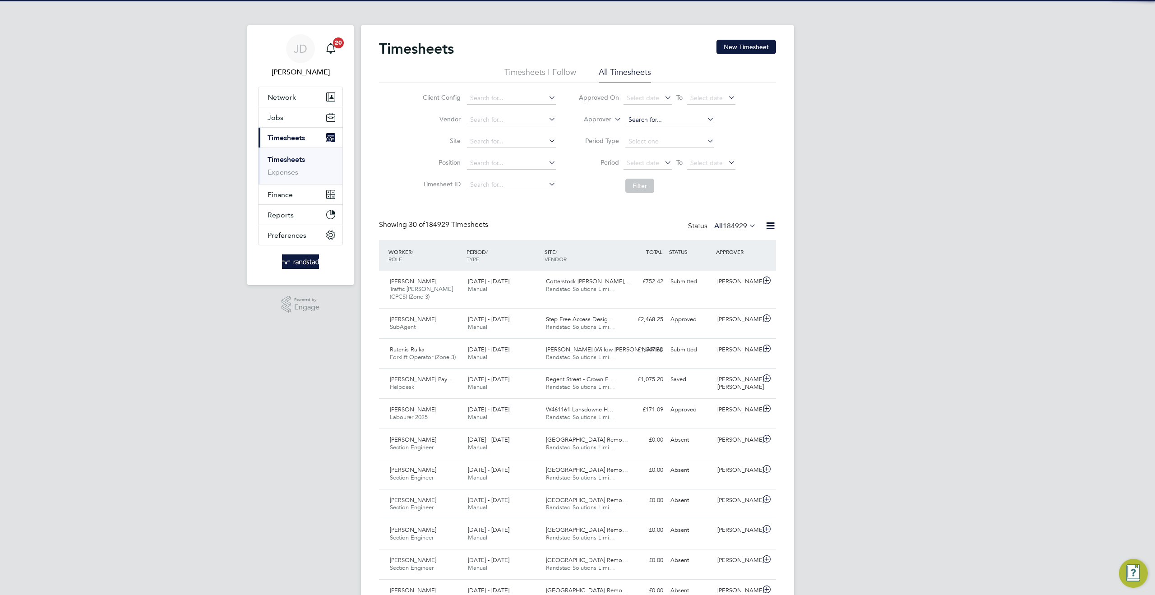
click at [635, 121] on input at bounding box center [669, 120] width 89 height 13
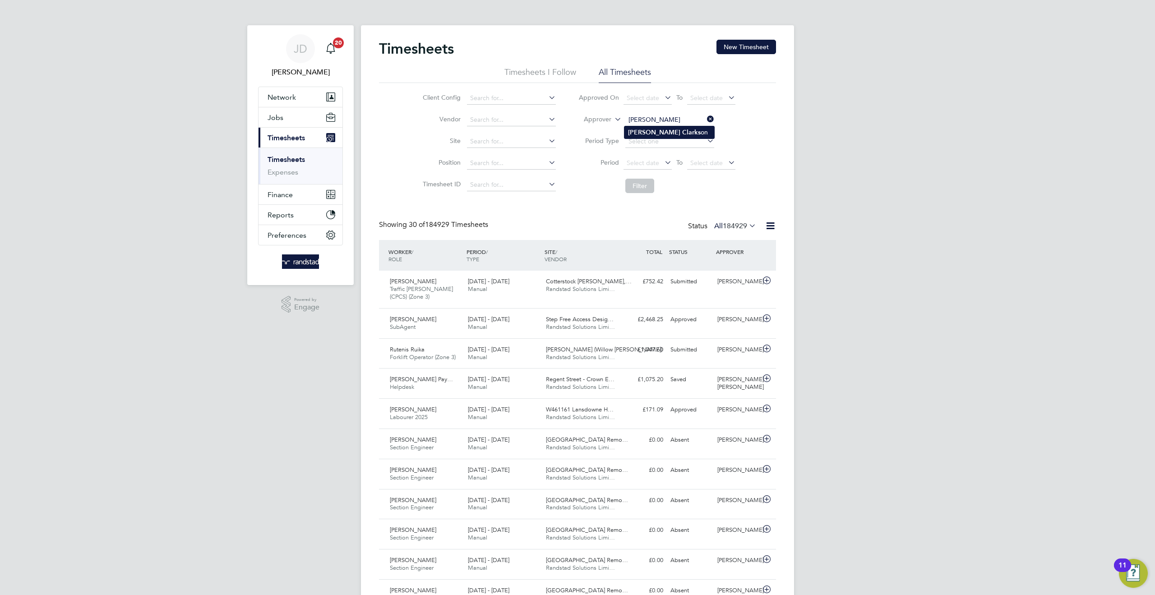
click at [669, 134] on li "Adam Clarks on" at bounding box center [669, 132] width 90 height 12
type input "[PERSON_NAME]"
click at [651, 183] on button "Filter" at bounding box center [639, 186] width 29 height 14
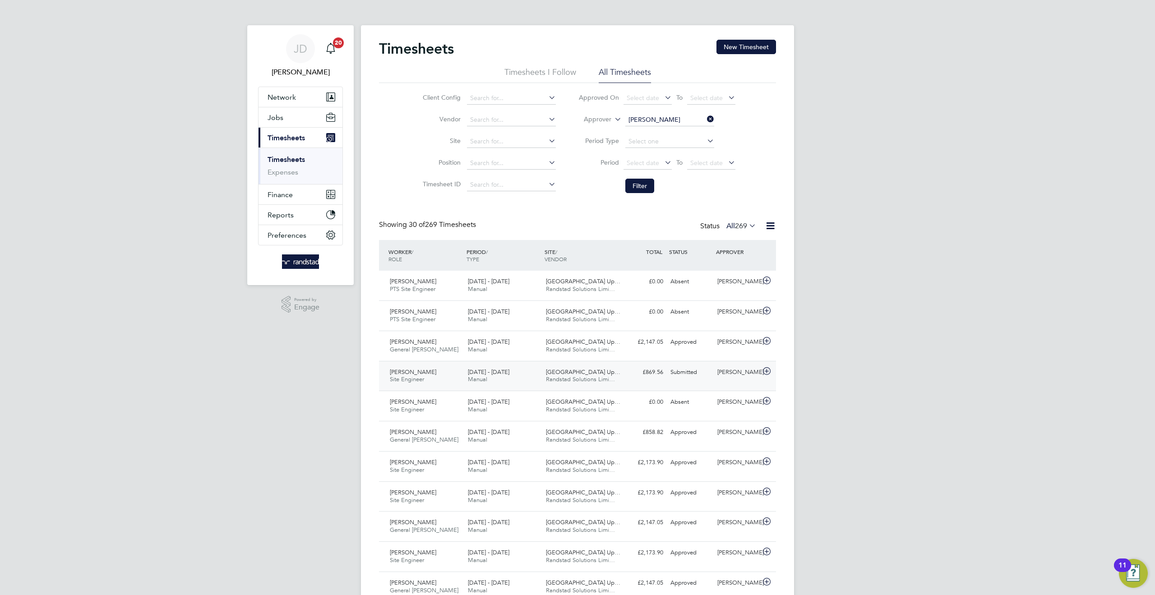
click at [691, 379] on div "Submitted" at bounding box center [690, 372] width 47 height 15
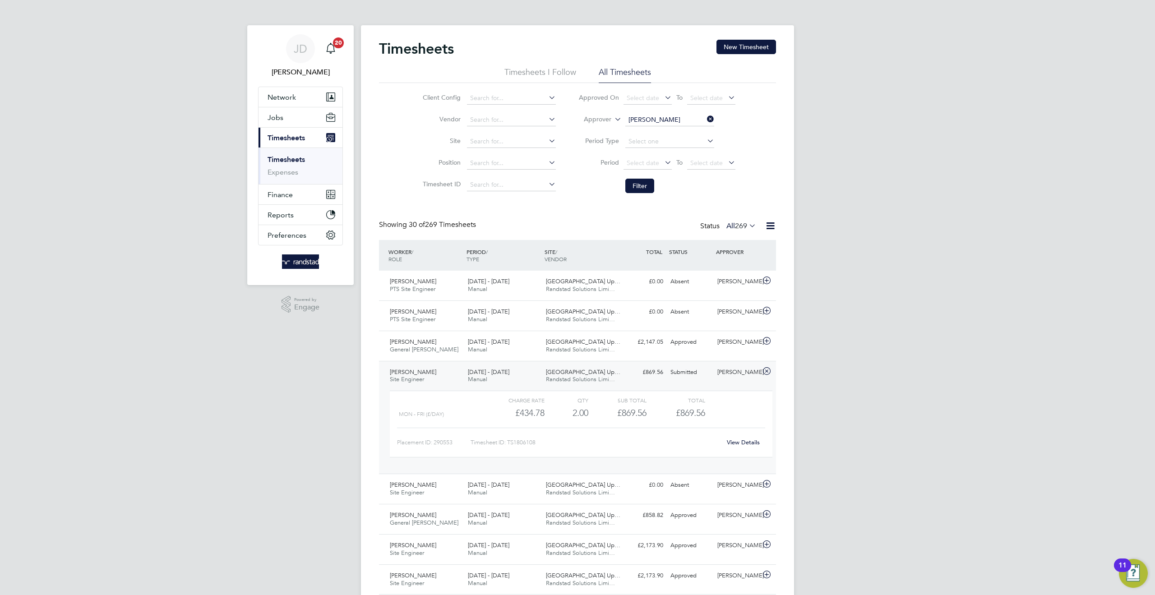
click at [747, 225] on icon at bounding box center [747, 225] width 0 height 13
click at [737, 268] on li "Submitted" at bounding box center [734, 267] width 41 height 13
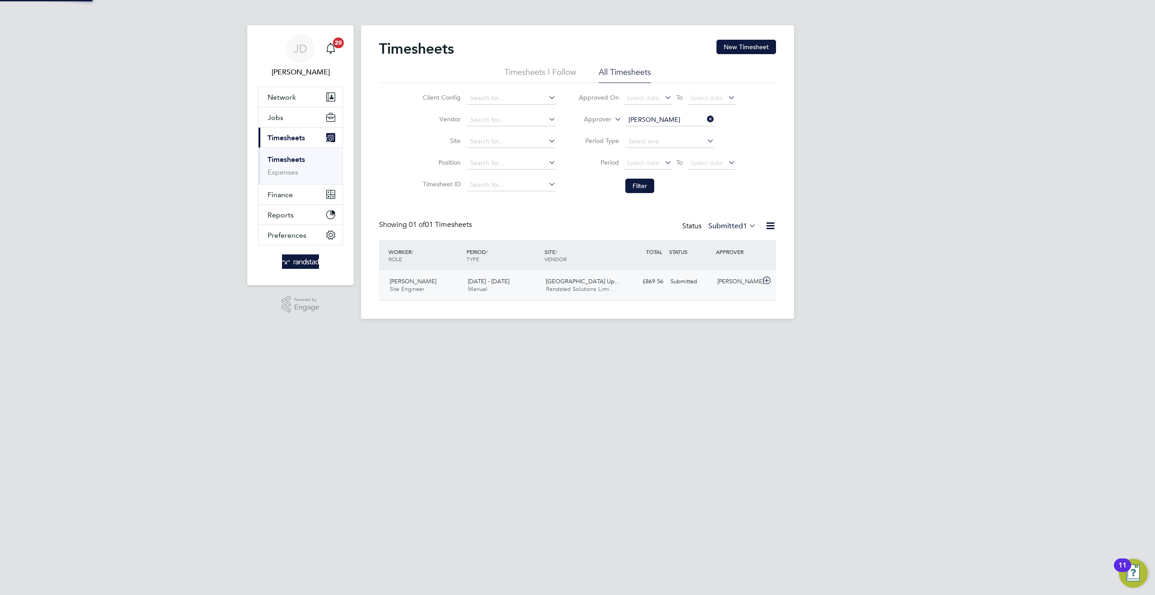
click at [737, 289] on div "[PERSON_NAME]" at bounding box center [737, 281] width 47 height 15
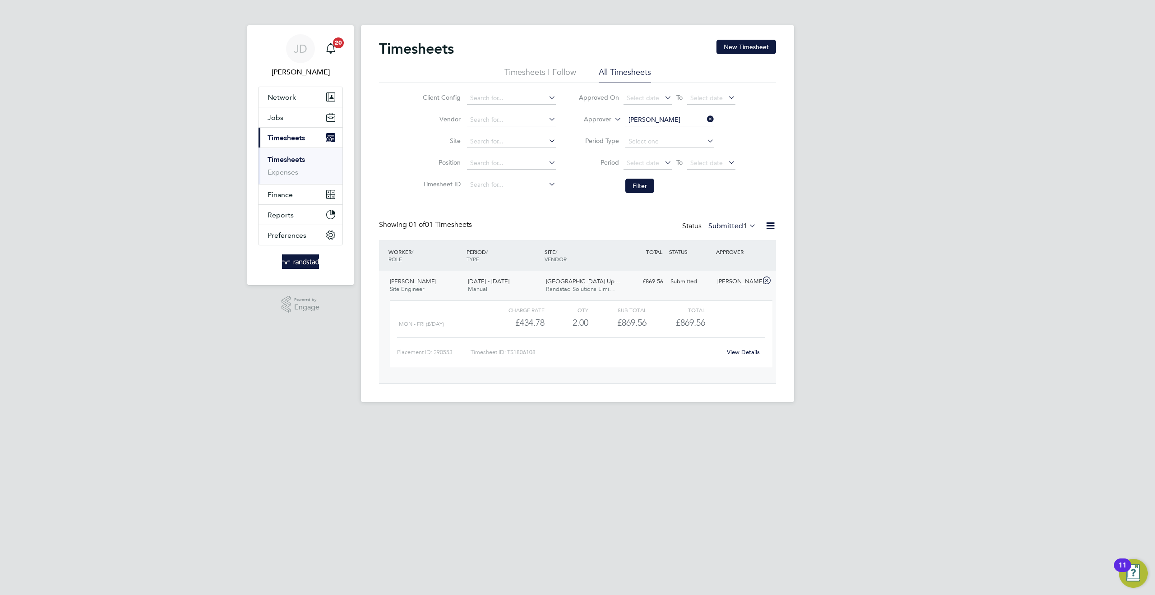
click at [742, 352] on link "View Details" at bounding box center [743, 352] width 33 height 8
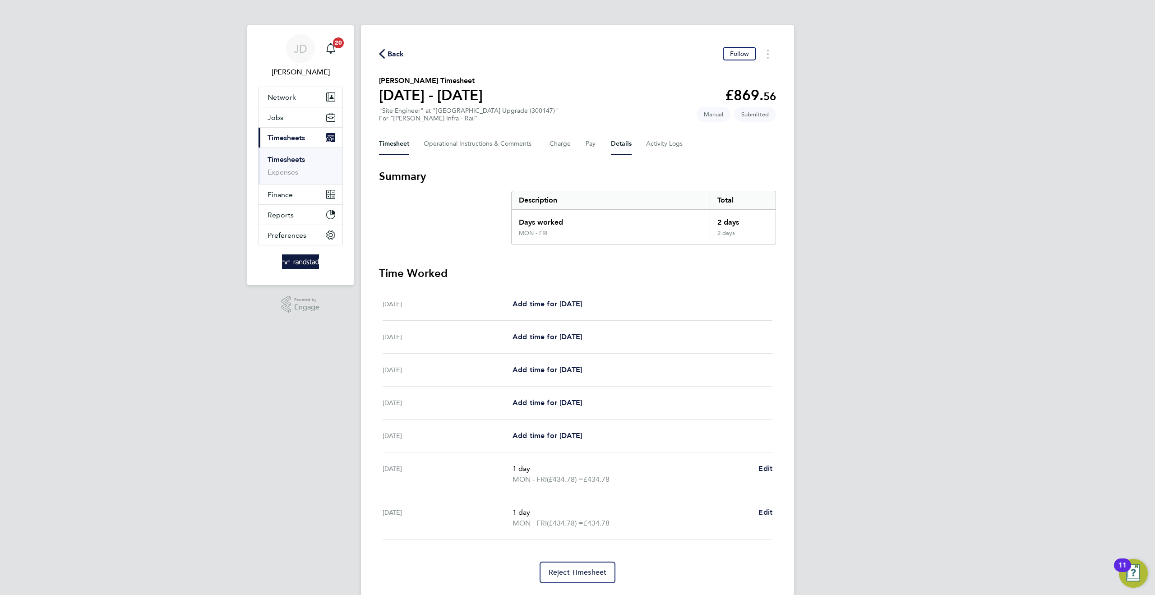
click at [620, 143] on button "Details" at bounding box center [621, 144] width 21 height 22
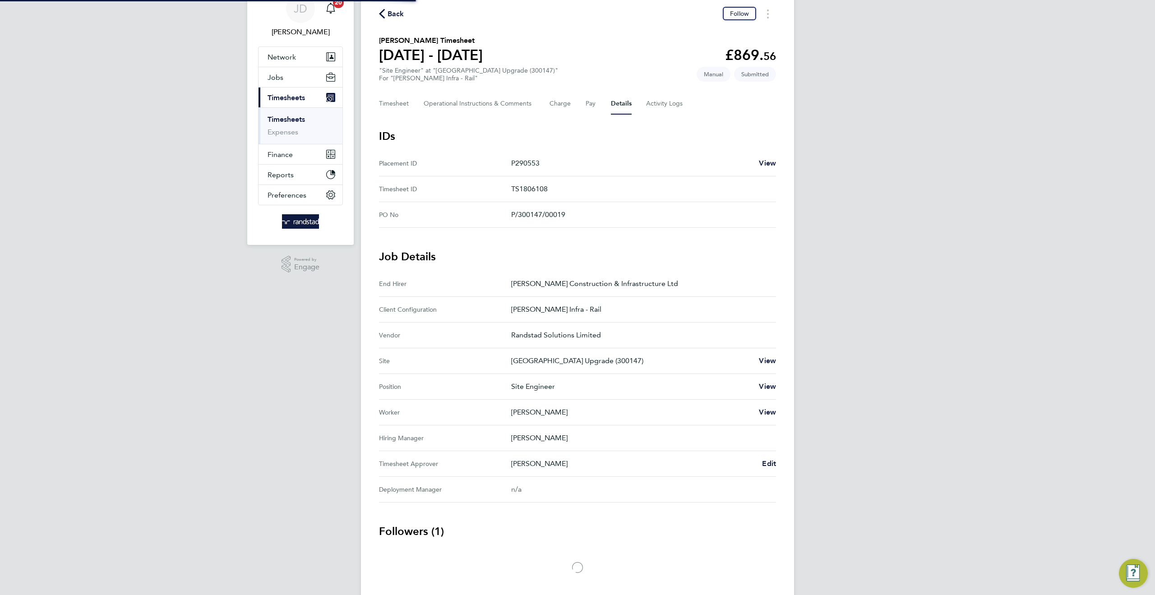
scroll to position [70, 0]
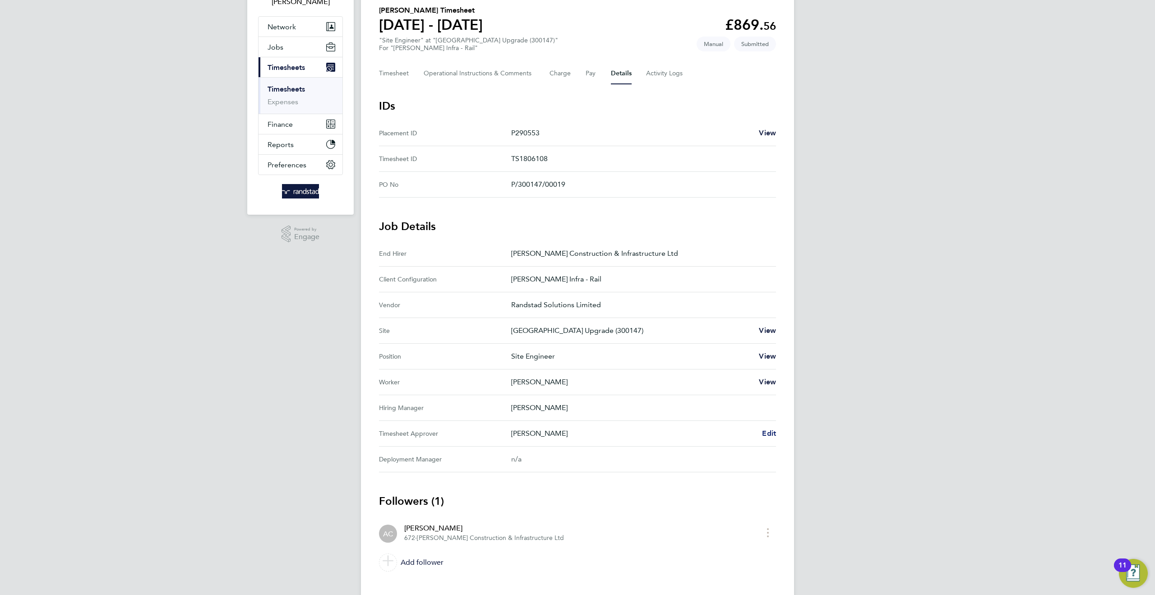
click at [763, 430] on span "Edit" at bounding box center [769, 433] width 14 height 9
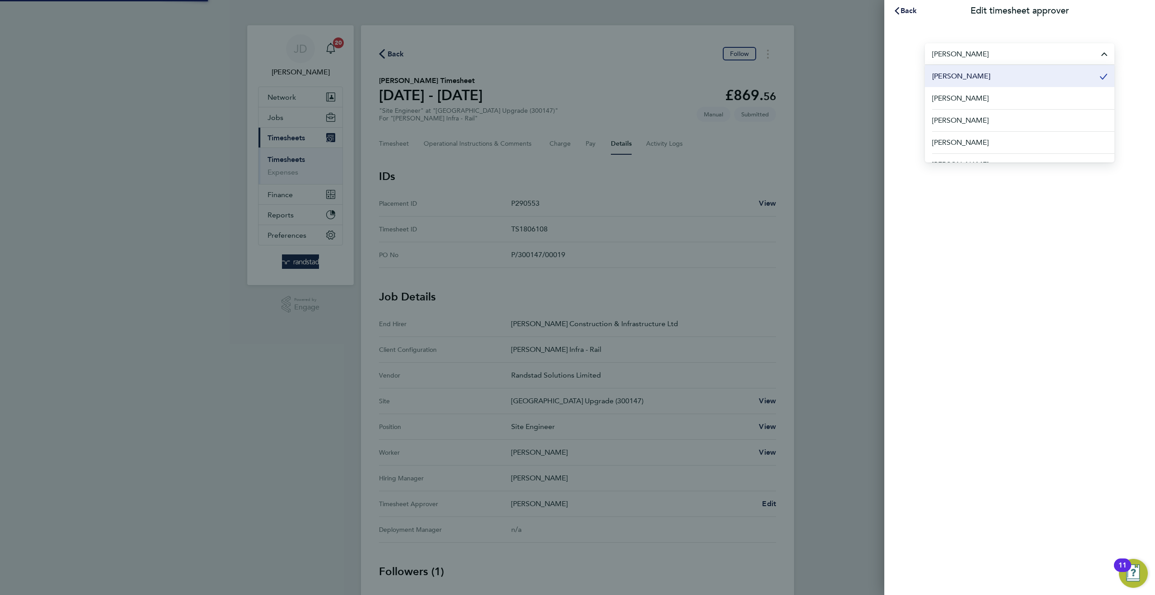
click at [970, 51] on input "[PERSON_NAME]" at bounding box center [1019, 53] width 189 height 21
click at [965, 51] on input "[PERSON_NAME]" at bounding box center [1019, 53] width 189 height 21
click at [954, 81] on span "David Penston" at bounding box center [961, 76] width 58 height 11
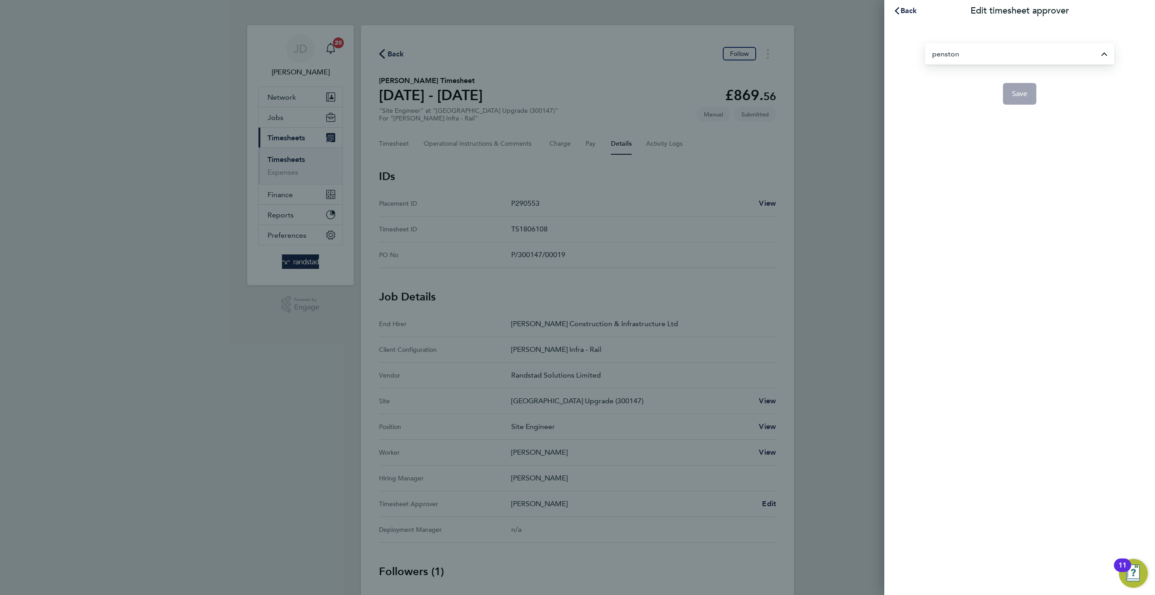
type input "David Penston"
click at [1013, 97] on span "Save" at bounding box center [1020, 93] width 16 height 9
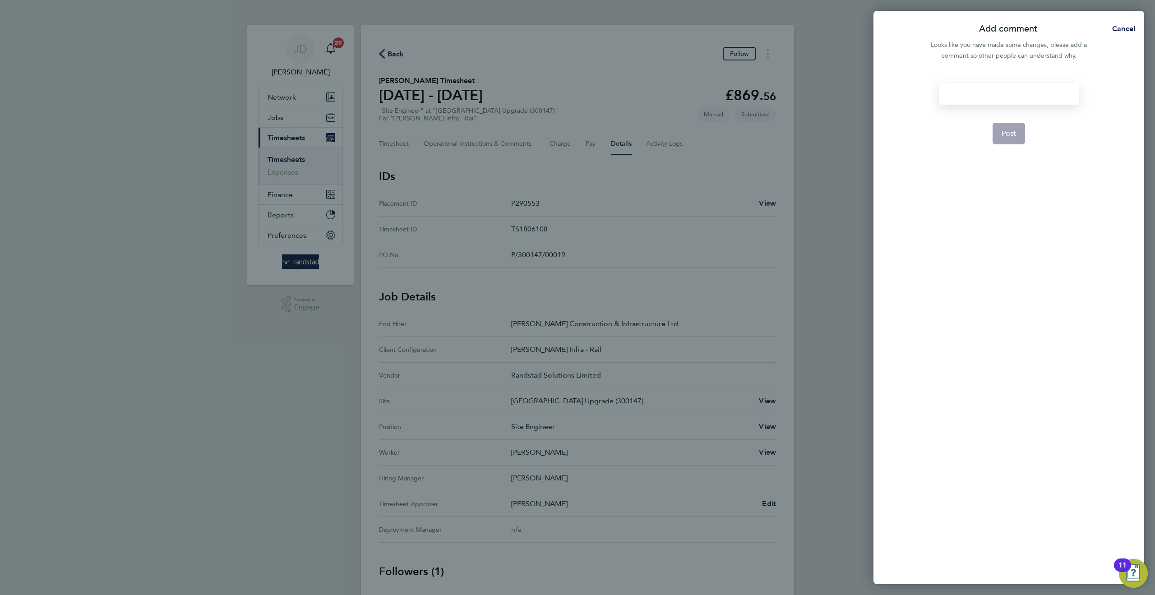
click at [972, 95] on div at bounding box center [1008, 94] width 139 height 22
click at [1009, 137] on span "Post" at bounding box center [1008, 133] width 15 height 9
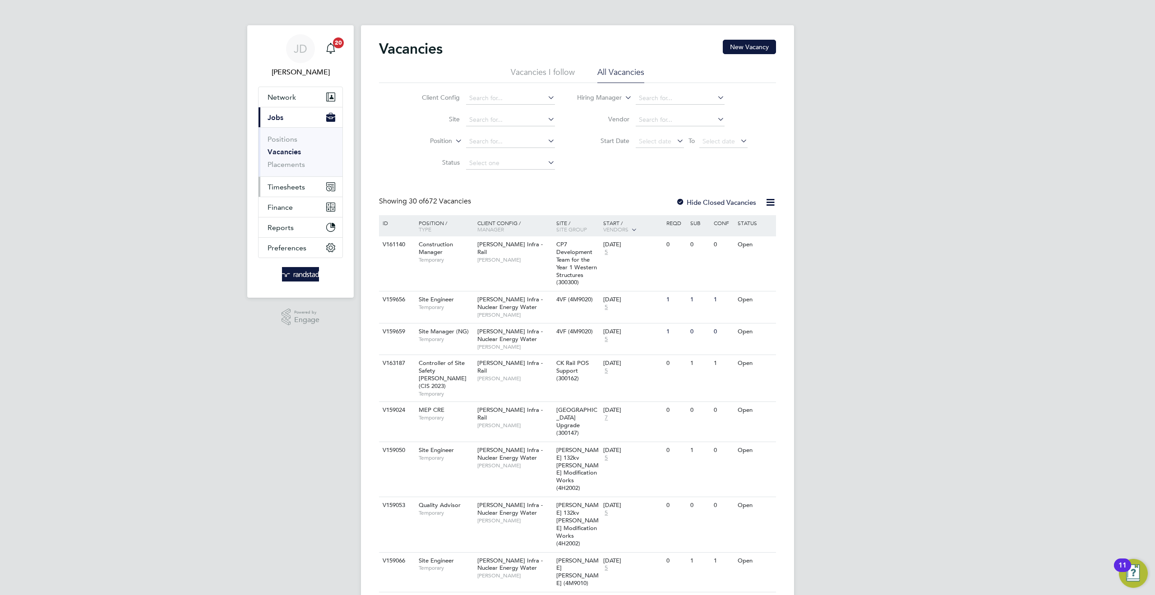
click at [290, 184] on span "Timesheets" at bounding box center [285, 187] width 37 height 9
click at [290, 156] on link "Timesheets" at bounding box center [285, 159] width 37 height 9
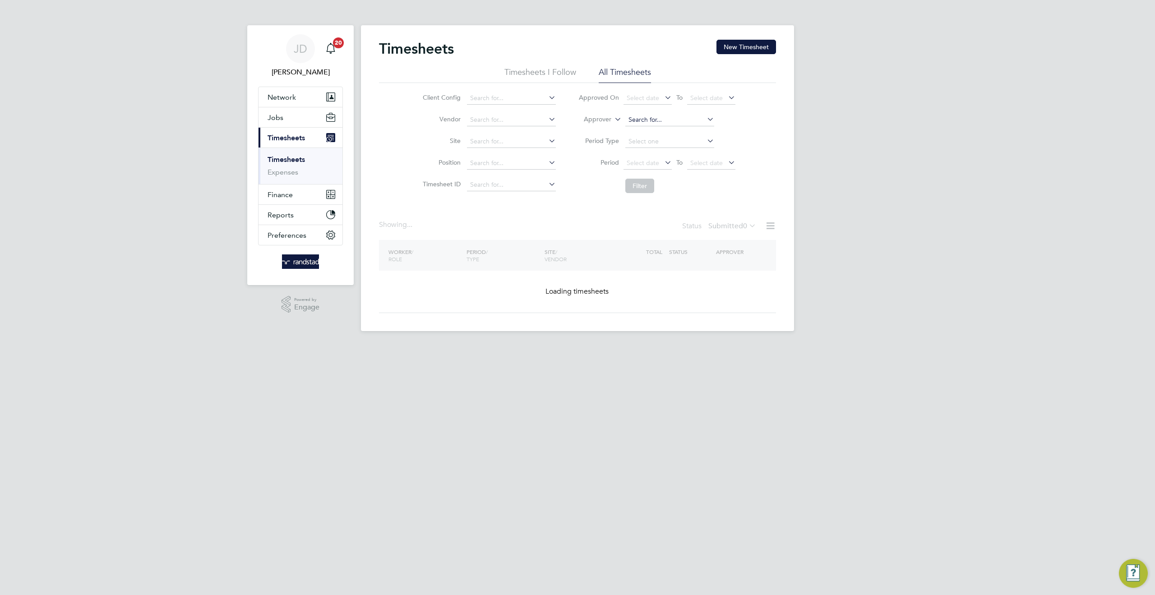
click at [628, 115] on input at bounding box center [669, 120] width 89 height 13
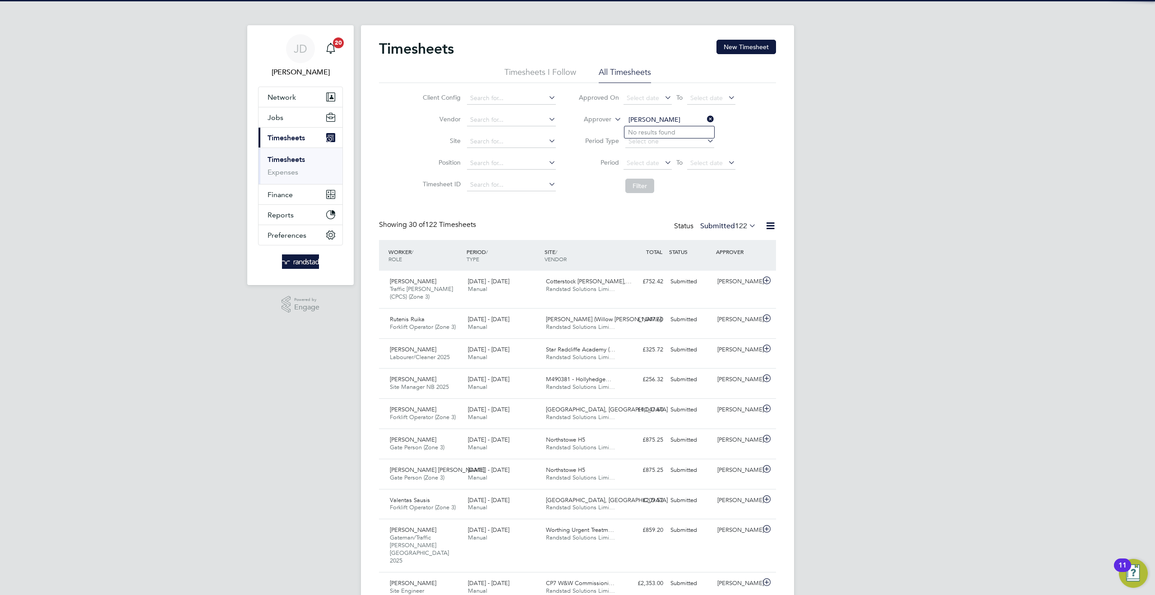
drag, startPoint x: 649, startPoint y: 117, endPoint x: 629, endPoint y: 117, distance: 19.8
click at [629, 117] on input "mallon" at bounding box center [669, 120] width 89 height 13
click at [680, 135] on b "Arthur" at bounding box center [706, 133] width 52 height 8
type input "Nick Arthur"
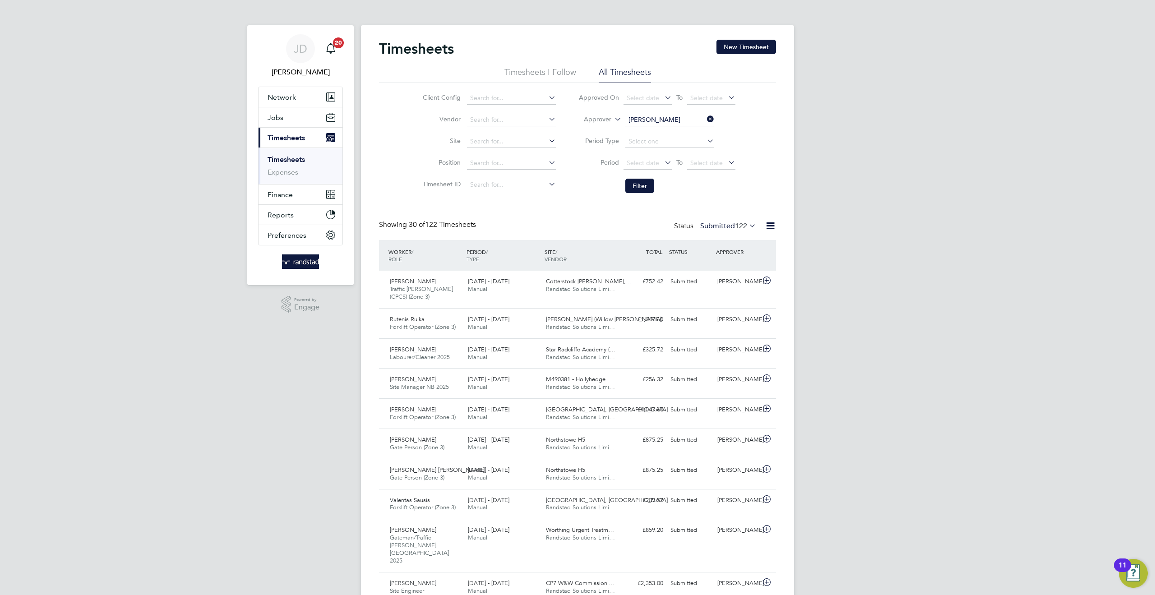
click at [705, 120] on icon at bounding box center [705, 119] width 0 height 13
click at [651, 124] on input at bounding box center [669, 120] width 89 height 13
type input "arthu"
click at [612, 120] on icon at bounding box center [612, 117] width 0 height 8
click at [590, 129] on li "Worker" at bounding box center [588, 130] width 45 height 12
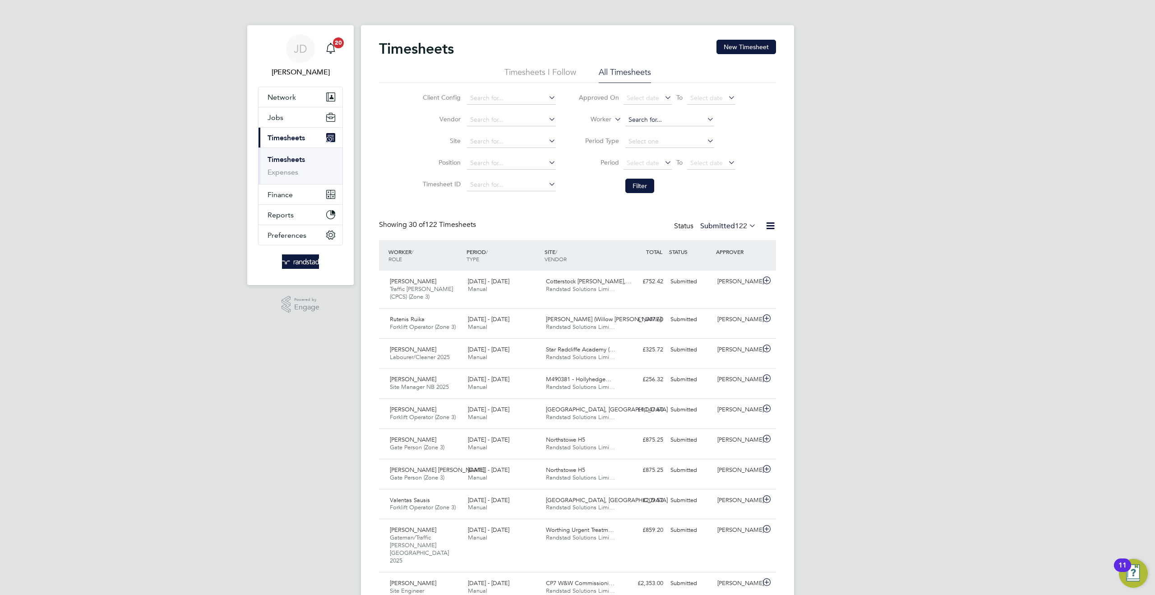
click at [631, 121] on input at bounding box center [669, 120] width 89 height 13
type input "mallon"
drag, startPoint x: 707, startPoint y: 116, endPoint x: 659, endPoint y: 119, distance: 47.9
click at [705, 116] on icon at bounding box center [705, 119] width 0 height 13
click at [656, 119] on input at bounding box center [669, 120] width 89 height 13
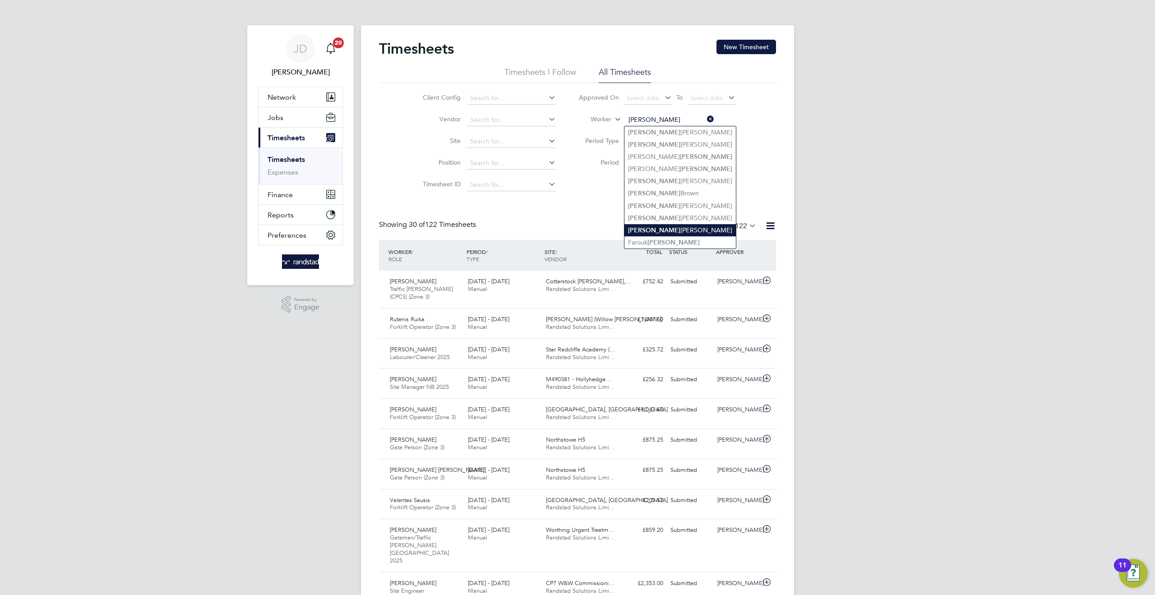
click at [662, 224] on li "Arthur Philip Mallon" at bounding box center [679, 230] width 111 height 12
type input "[PERSON_NAME]"
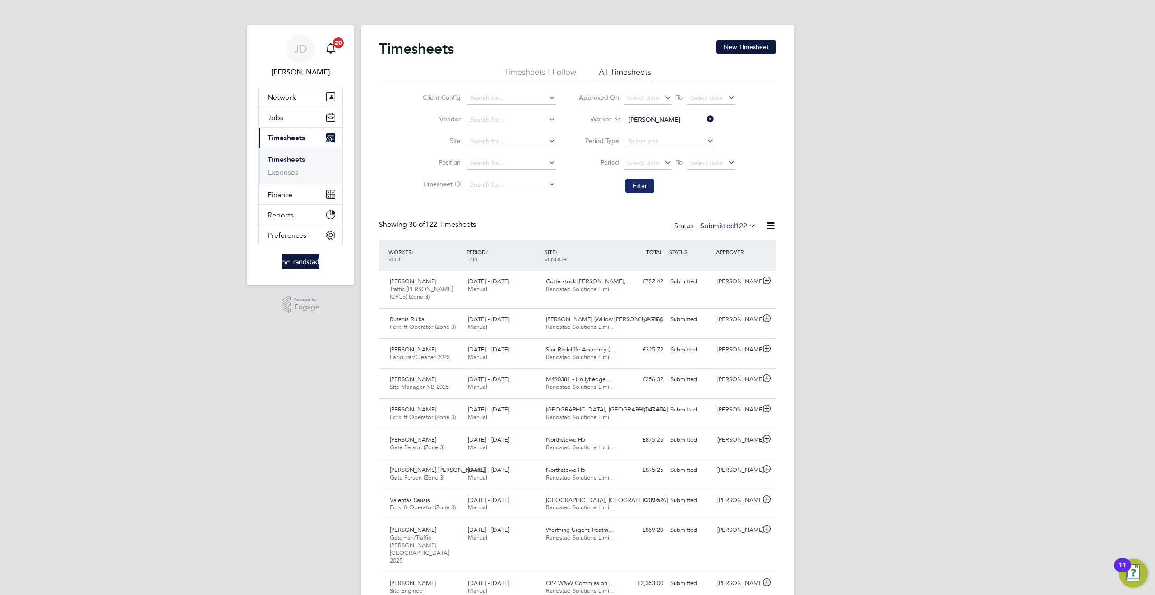
click at [641, 185] on button "Filter" at bounding box center [639, 186] width 29 height 14
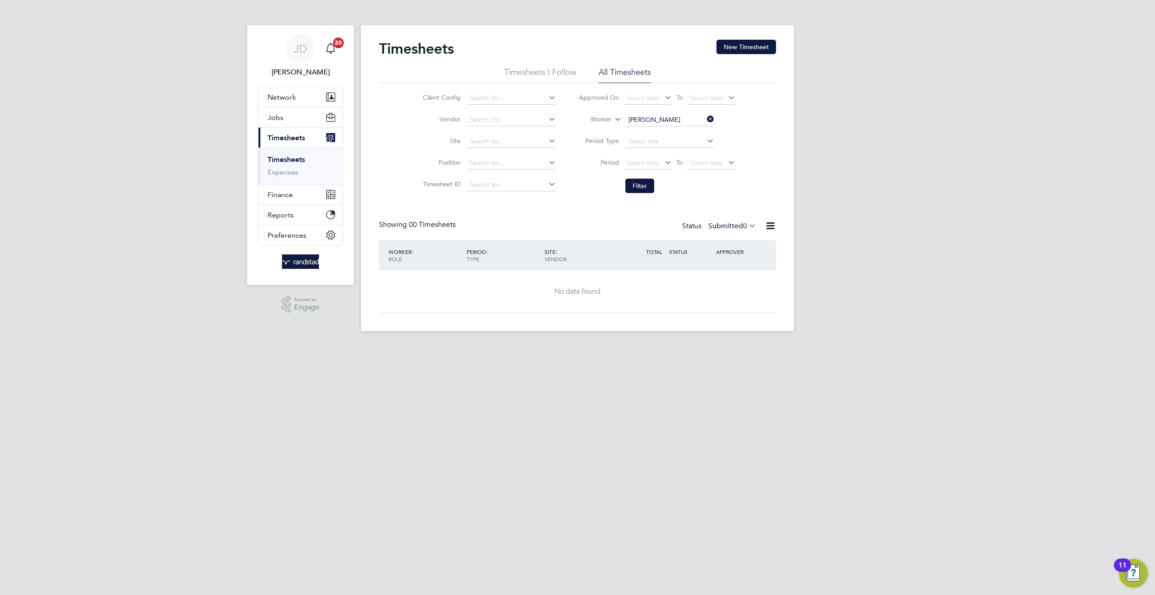
click at [747, 227] on icon at bounding box center [747, 225] width 0 height 13
click at [715, 239] on li "All" at bounding box center [725, 241] width 41 height 13
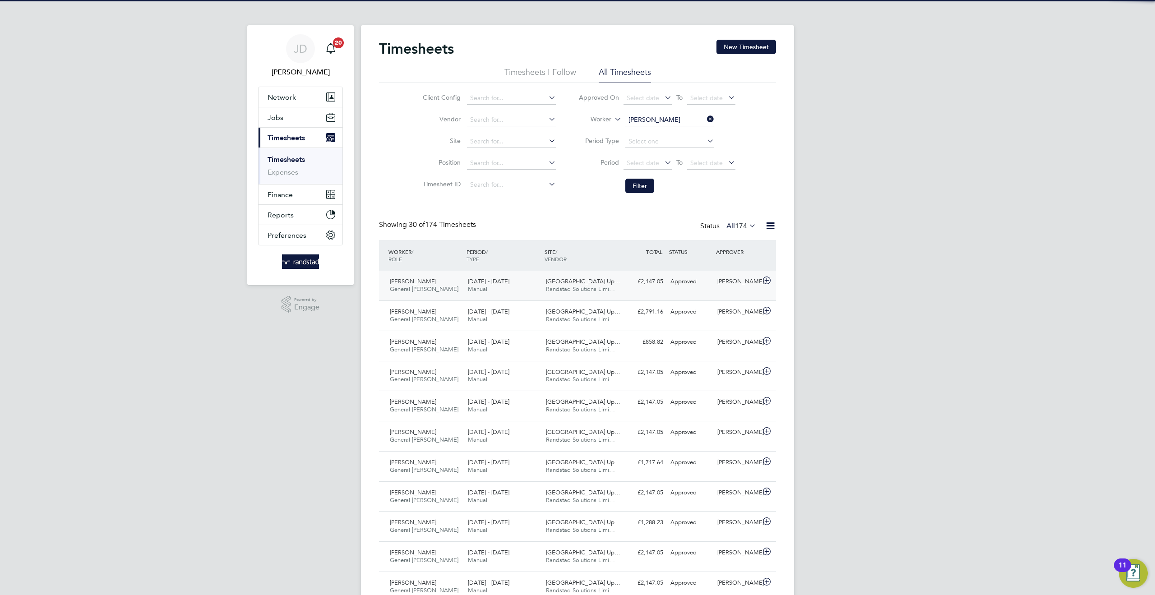
scroll to position [23, 78]
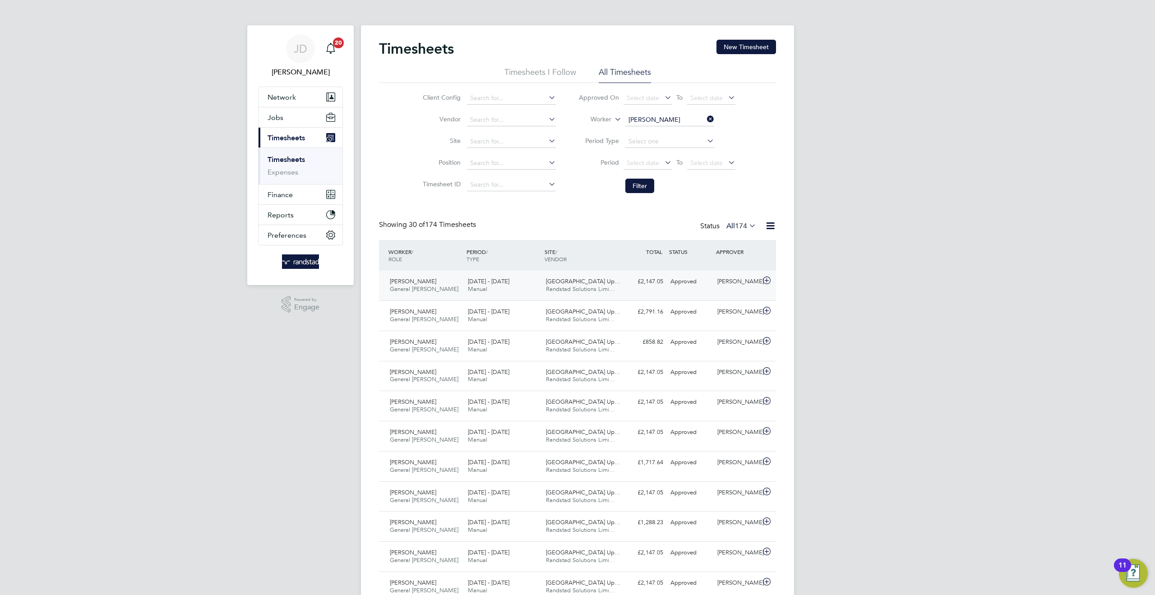
click at [726, 289] on div "[PERSON_NAME]" at bounding box center [737, 281] width 47 height 15
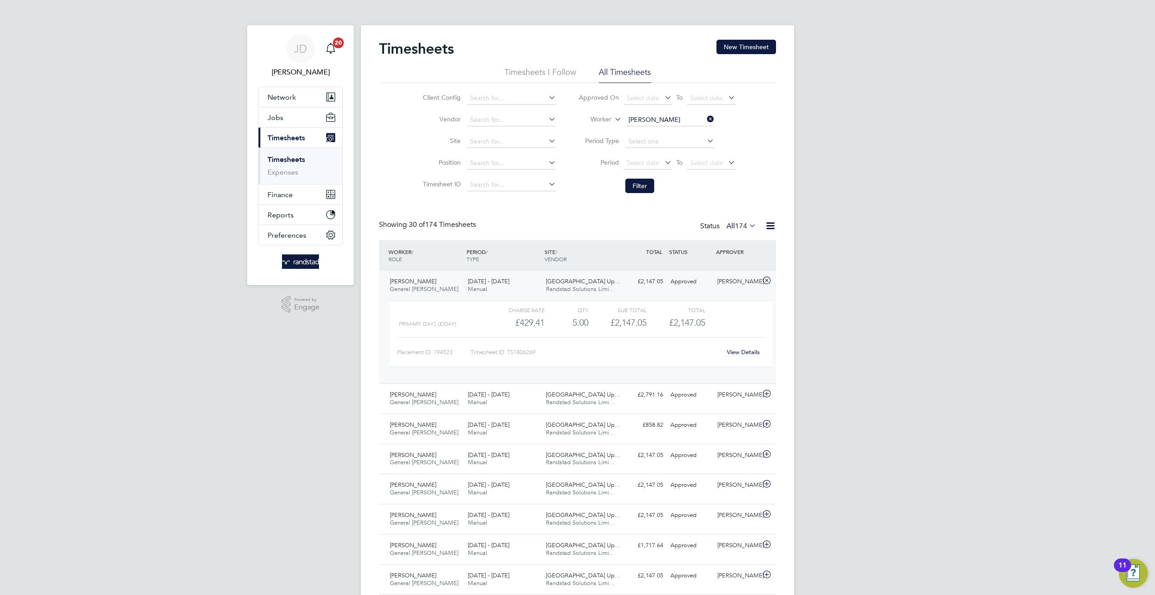
click at [737, 350] on link "View Details" at bounding box center [743, 352] width 33 height 8
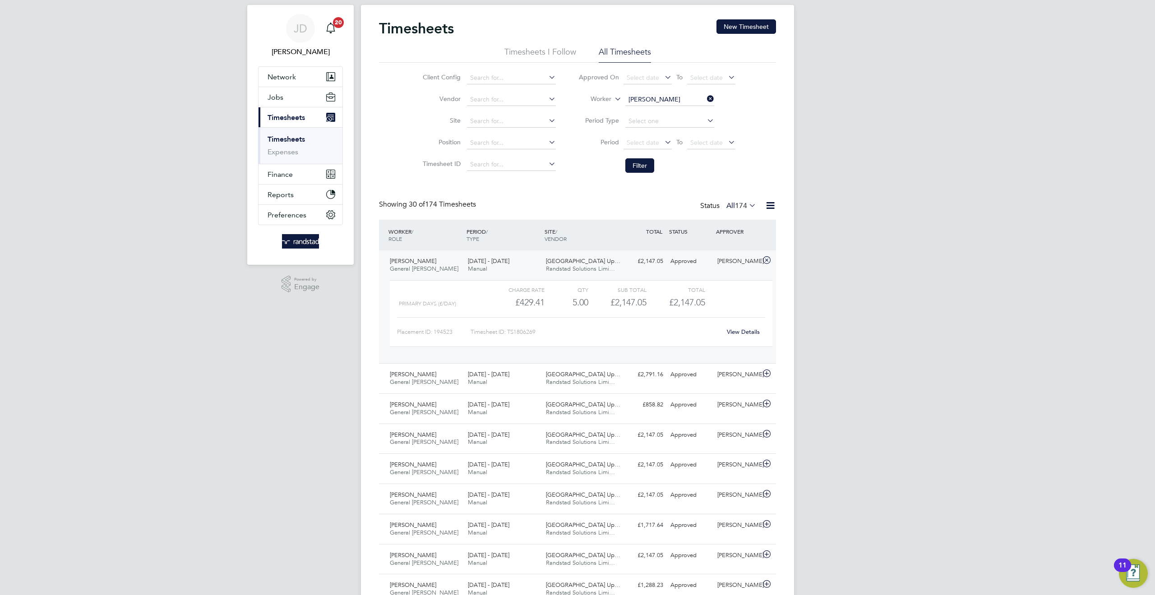
scroll to position [51, 0]
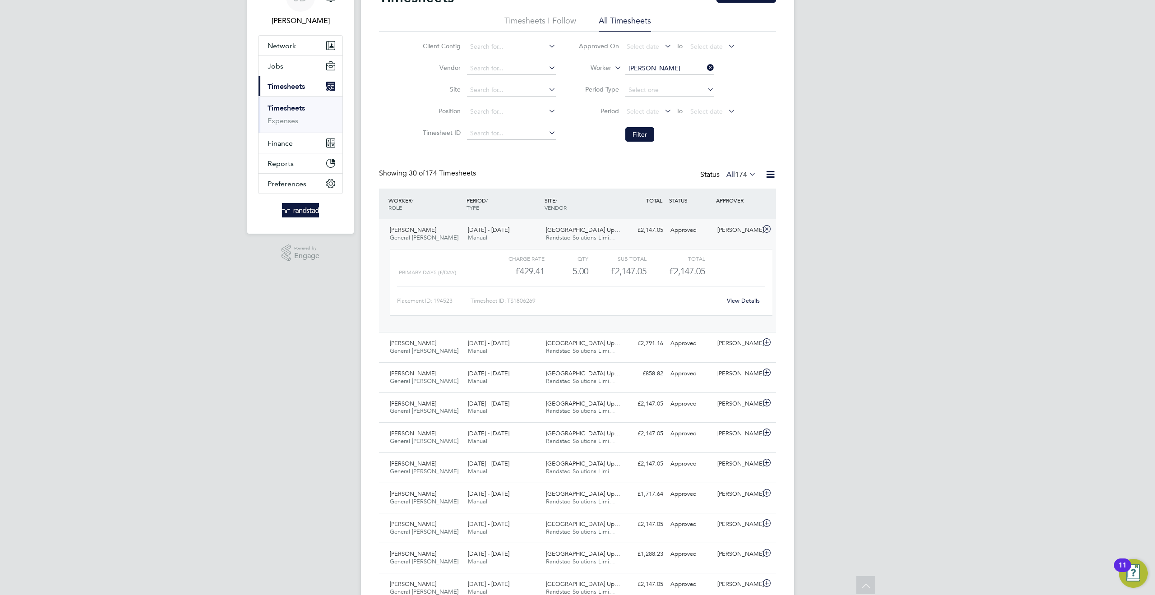
click at [705, 67] on icon at bounding box center [705, 67] width 0 height 13
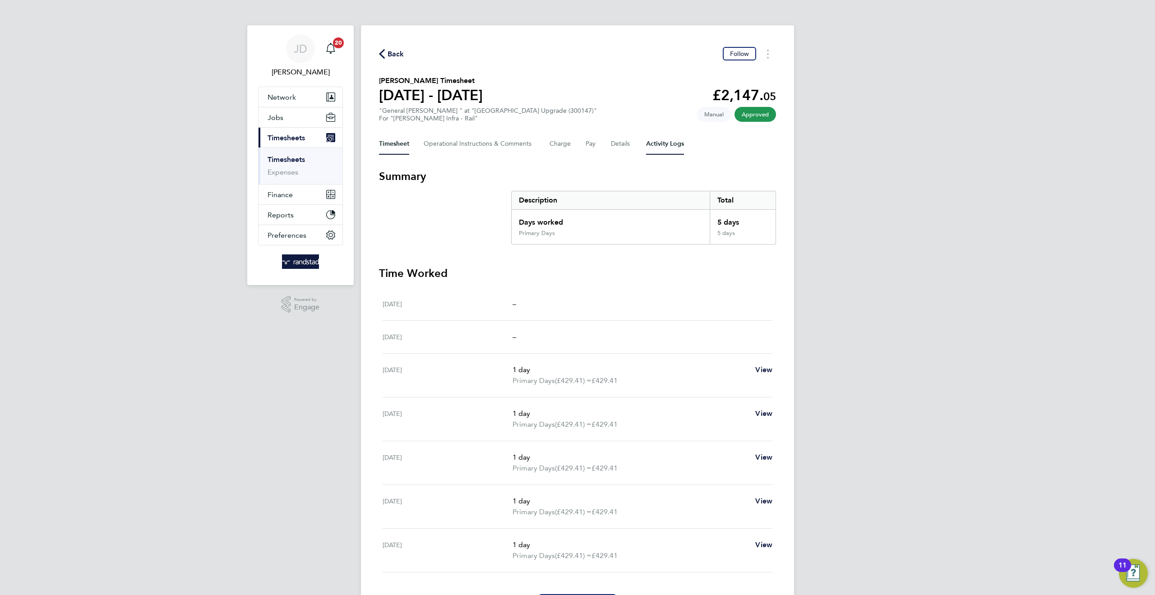
click at [659, 145] on Logs-tab "Activity Logs" at bounding box center [665, 144] width 38 height 22
